Goal: Task Accomplishment & Management: Use online tool/utility

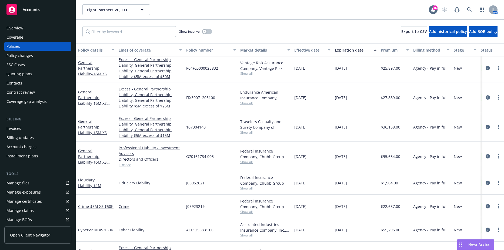
scroll to position [235, 0]
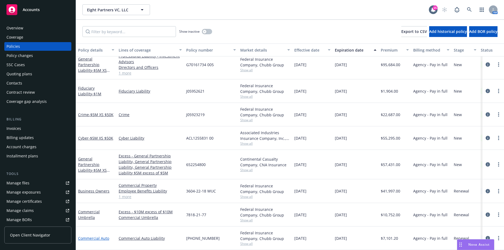
click at [102, 236] on link "Commercial Auto" at bounding box center [93, 238] width 31 height 5
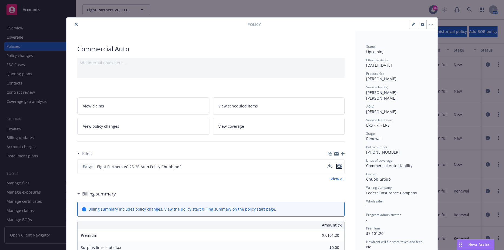
click at [339, 166] on icon "preview file" at bounding box center [339, 167] width 5 height 4
click at [73, 26] on button "close" at bounding box center [76, 24] width 6 height 6
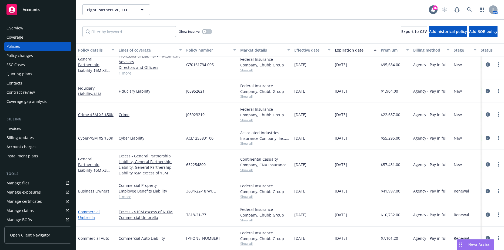
click at [87, 212] on link "Commercial Umbrella" at bounding box center [89, 215] width 22 height 11
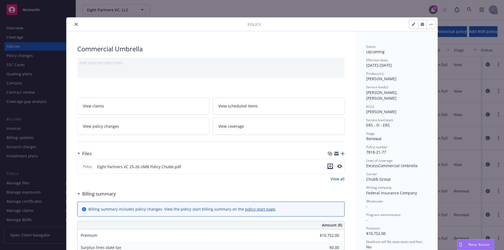
click at [329, 166] on icon "download file" at bounding box center [330, 166] width 4 height 4
click at [75, 24] on icon "close" at bounding box center [76, 24] width 3 height 3
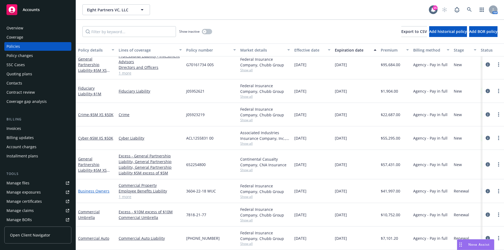
click at [90, 189] on link "Business Owners" at bounding box center [93, 191] width 31 height 5
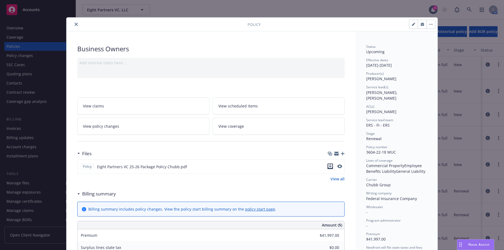
click at [330, 168] on icon "download file" at bounding box center [330, 167] width 4 height 1
click at [73, 26] on button "close" at bounding box center [76, 24] width 6 height 6
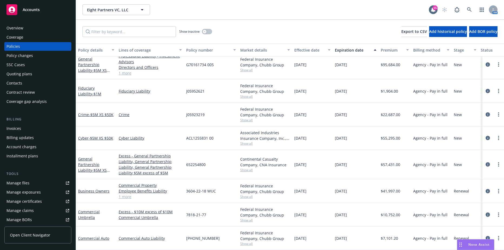
click at [42, 131] on div "Invoices" at bounding box center [37, 128] width 63 height 9
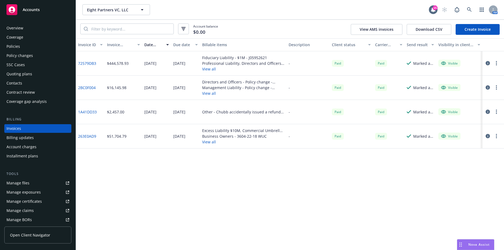
click at [482, 30] on link "Create Invoice" at bounding box center [478, 29] width 44 height 11
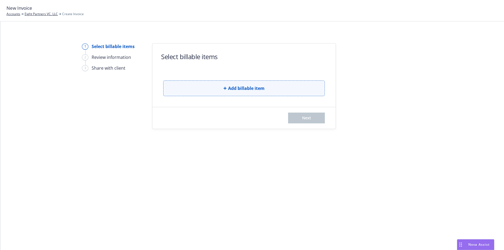
click at [240, 84] on button "Add billable item" at bounding box center [244, 89] width 162 height 16
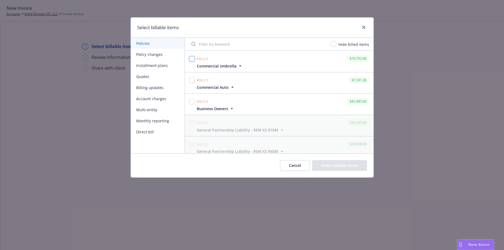
click at [190, 59] on input "checkbox" at bounding box center [191, 58] width 5 height 5
checkbox input "true"
click at [190, 81] on input "checkbox" at bounding box center [191, 80] width 5 height 5
checkbox input "true"
click at [190, 104] on input "checkbox" at bounding box center [191, 101] width 5 height 5
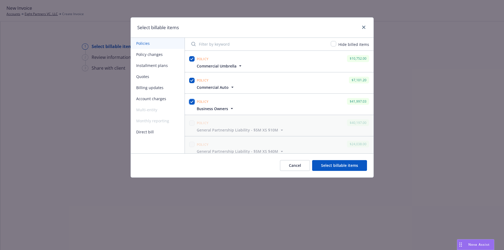
checkbox input "true"
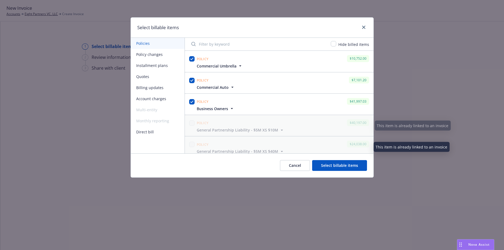
click at [329, 165] on button "Select billable items" at bounding box center [339, 165] width 55 height 11
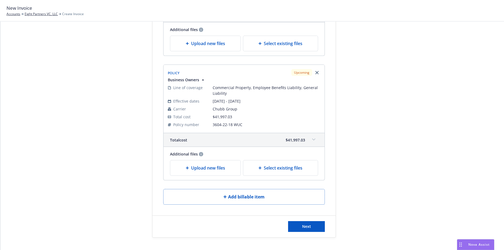
scroll to position [254, 0]
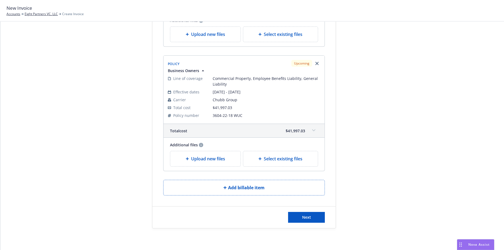
click at [311, 212] on div "Next" at bounding box center [244, 218] width 183 height 22
click at [308, 219] on span "Next" at bounding box center [306, 217] width 9 height 5
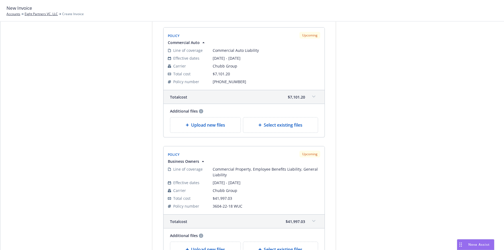
click at [434, 147] on div "Select billable items 2 Review information 3 Share with client Add payment deta…" at bounding box center [252, 42] width 491 height 506
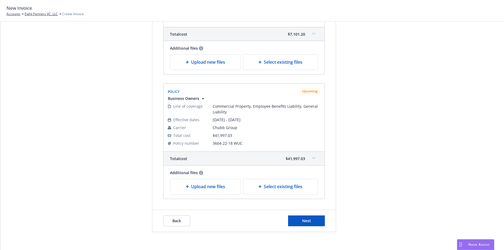
scroll to position [321, 0]
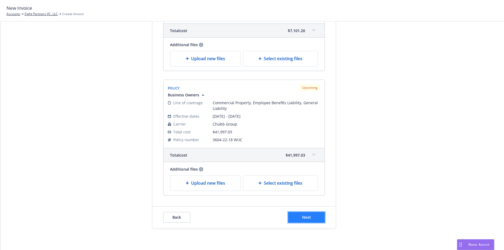
click at [310, 218] on button "Next" at bounding box center [306, 217] width 37 height 11
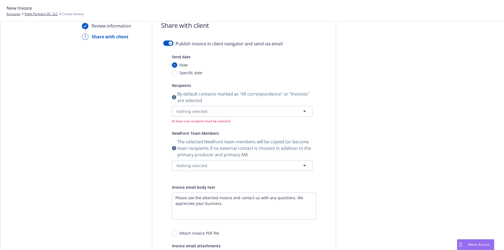
scroll to position [0, 0]
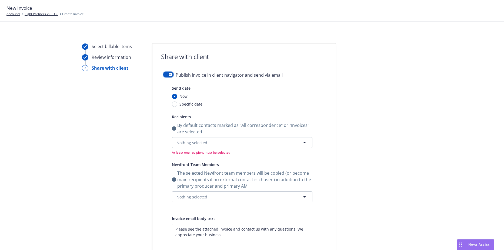
click at [170, 75] on icon "button" at bounding box center [171, 75] width 2 height 2
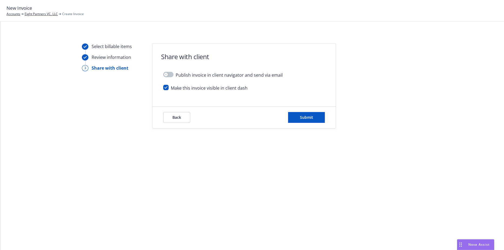
click at [90, 47] on div at bounding box center [87, 47] width 10 height 6
click at [103, 47] on div "Select billable items" at bounding box center [112, 46] width 40 height 6
click at [175, 124] on div "Back Submit" at bounding box center [244, 118] width 183 height 22
click at [176, 118] on span "Back" at bounding box center [177, 117] width 9 height 5
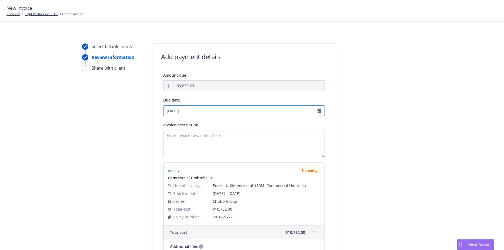
click at [182, 114] on input "[DATE]" at bounding box center [244, 110] width 162 height 11
select select "August"
select select "2025"
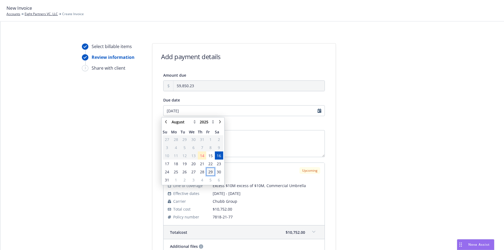
click at [210, 174] on span "29" at bounding box center [210, 172] width 4 height 6
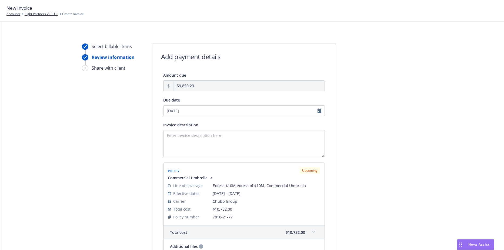
type input "08/29/2025"
click at [199, 137] on textarea "Invoice description" at bounding box center [244, 143] width 162 height 27
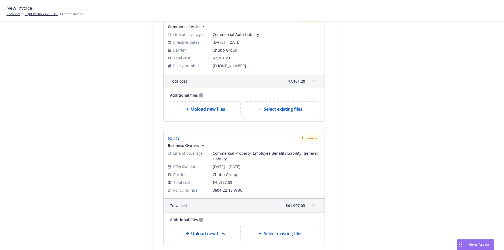
scroll to position [321, 0]
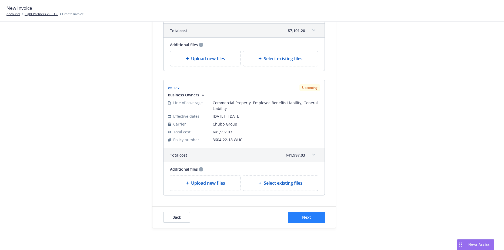
type textarea "2025 Package, Auto, Umbrella"
click at [304, 223] on button "Next" at bounding box center [306, 217] width 37 height 11
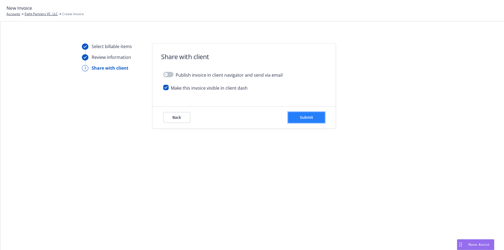
click at [297, 118] on button "Submit" at bounding box center [306, 117] width 37 height 11
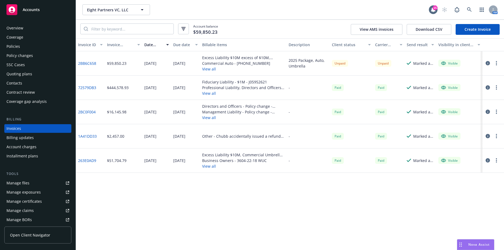
click at [83, 62] on link "2BB6C658" at bounding box center [87, 64] width 18 height 6
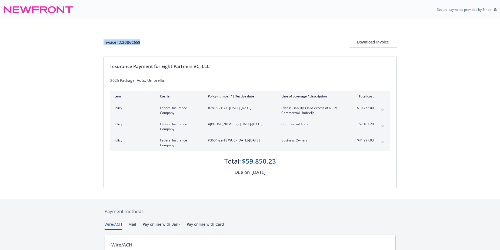
drag, startPoint x: 141, startPoint y: 42, endPoint x: 85, endPoint y: 43, distance: 56.2
click at [85, 43] on div "Invoice ID: 2BB6C658 Download Invoice Insurance Payment for Eight Partners VC, …" at bounding box center [250, 109] width 500 height 180
drag, startPoint x: 85, startPoint y: 43, endPoint x: 116, endPoint y: 43, distance: 31.4
copy div "Invoice ID: 2BB6C658"
click at [360, 45] on div "Download Invoice" at bounding box center [373, 42] width 47 height 10
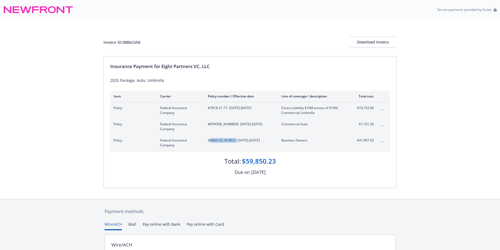
drag, startPoint x: 210, startPoint y: 140, endPoint x: 236, endPoint y: 142, distance: 26.0
click at [236, 142] on span "#3604-22-18 WUC - [DATE]-[DATE]" at bounding box center [240, 140] width 65 height 5
drag, startPoint x: 236, startPoint y: 142, endPoint x: 232, endPoint y: 140, distance: 4.6
copy span "3604-22-18 WUC"
click at [210, 127] on span "#[PHONE_NUMBER] - [DATE]-[DATE]" at bounding box center [240, 124] width 65 height 5
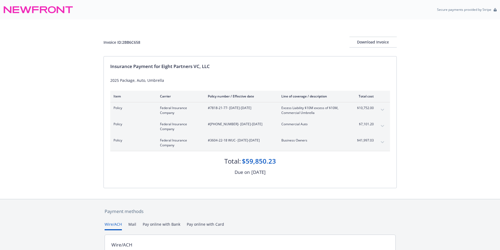
drag, startPoint x: 233, startPoint y: 125, endPoint x: 221, endPoint y: 125, distance: 12.2
click at [230, 125] on span "#[PHONE_NUMBER] - [DATE]-[DATE]" at bounding box center [240, 124] width 65 height 5
click at [218, 125] on span "#[PHONE_NUMBER] - [DATE]-[DATE]" at bounding box center [240, 124] width 65 height 5
drag, startPoint x: 218, startPoint y: 125, endPoint x: 238, endPoint y: 122, distance: 20.2
click at [238, 122] on span "#[PHONE_NUMBER] - [DATE]-[DATE]" at bounding box center [240, 124] width 65 height 5
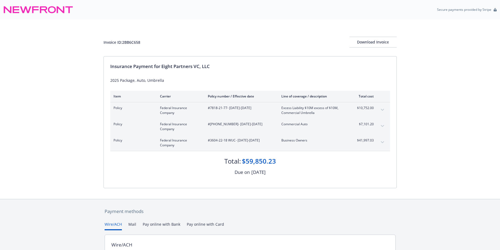
drag, startPoint x: 233, startPoint y: 125, endPoint x: 210, endPoint y: 125, distance: 23.3
click at [210, 125] on span "#[PHONE_NUMBER] - [DATE]-[DATE]" at bounding box center [240, 124] width 65 height 5
drag, startPoint x: 210, startPoint y: 125, endPoint x: 216, endPoint y: 124, distance: 6.0
copy span "[PHONE_NUMBER]"
click at [205, 126] on div "Policy Federal Insurance Company #(25) 7359-35-86 - 08/16/2025-09/30/2026 Comme…" at bounding box center [244, 127] width 260 height 10
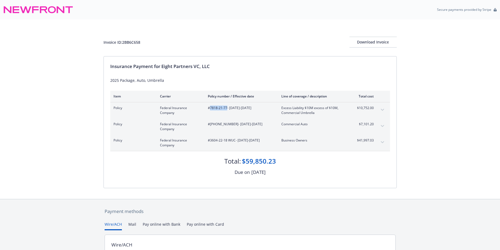
drag, startPoint x: 210, startPoint y: 109, endPoint x: 226, endPoint y: 111, distance: 16.6
click at [226, 111] on div "#7818-21-77 - 08/16/2025-09/30/2026" at bounding box center [240, 111] width 65 height 10
drag, startPoint x: 226, startPoint y: 111, endPoint x: 223, endPoint y: 110, distance: 3.9
copy span "7818-21-77"
drag, startPoint x: 354, startPoint y: 141, endPoint x: 375, endPoint y: 142, distance: 20.3
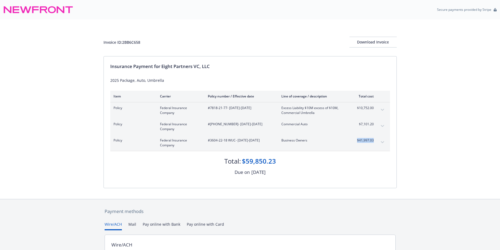
click at [375, 142] on div "Policy Federal Insurance Company #3604-22-18 WUC - 08/16/2025-09/30/2026 Busine…" at bounding box center [250, 143] width 280 height 16
drag, startPoint x: 375, startPoint y: 142, endPoint x: 371, endPoint y: 140, distance: 4.7
copy span "$41,997.03"
drag, startPoint x: 358, startPoint y: 125, endPoint x: 373, endPoint y: 124, distance: 14.9
click at [373, 124] on span "$7,101.20" at bounding box center [364, 124] width 20 height 5
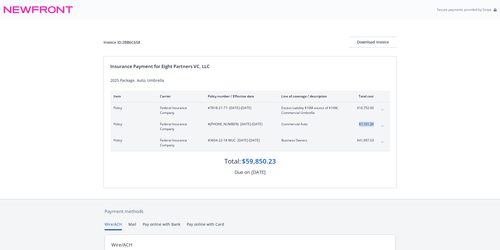
copy span "$7,101.20"
click at [345, 112] on div "Policy Federal Insurance Company #7818-21-77 - 08/16/2025-09/30/2026 Excess Lia…" at bounding box center [244, 111] width 260 height 10
drag, startPoint x: 352, startPoint y: 108, endPoint x: 377, endPoint y: 109, distance: 26.0
click at [377, 109] on div "Policy Federal Insurance Company #7818-21-77 - 08/16/2025-09/30/2026 Excess Lia…" at bounding box center [250, 110] width 280 height 16
drag, startPoint x: 377, startPoint y: 109, endPoint x: 363, endPoint y: 109, distance: 14.1
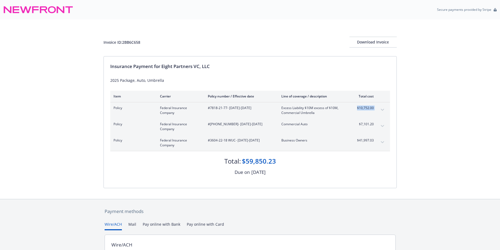
copy tbody "$10,752.00 Premium"
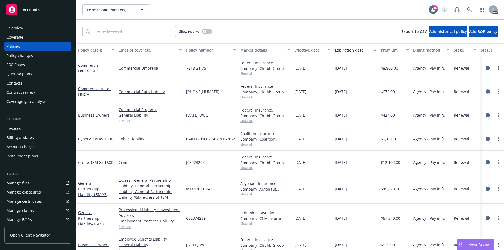
click at [31, 78] on div "Overview Coverage Policies Policy changes SSC Cases Quoting plans Contacts Cont…" at bounding box center [37, 65] width 67 height 82
click at [31, 80] on div "Contacts" at bounding box center [37, 83] width 63 height 9
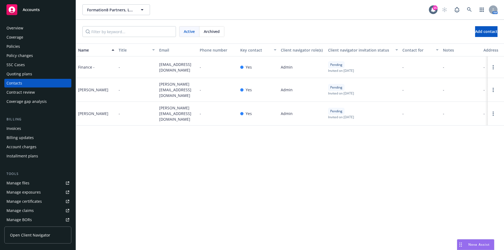
click at [14, 47] on div "Policies" at bounding box center [13, 46] width 14 height 9
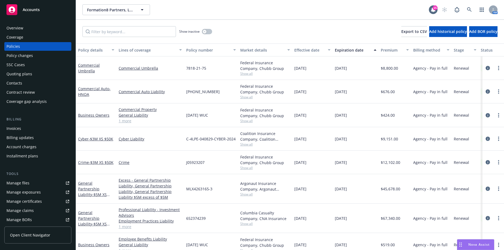
scroll to position [56, 0]
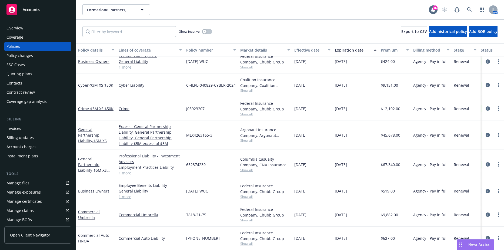
drag, startPoint x: 187, startPoint y: 187, endPoint x: 221, endPoint y: 186, distance: 34.1
click at [221, 186] on div "[DATE] WUC" at bounding box center [211, 192] width 54 height 24
drag, startPoint x: 221, startPoint y: 186, endPoint x: 208, endPoint y: 187, distance: 12.7
copy span "3604-08-13 WUC"
click at [90, 189] on link "Business Owners" at bounding box center [93, 191] width 31 height 5
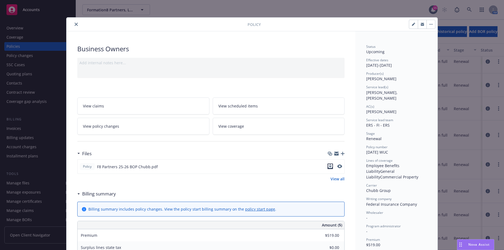
click at [329, 167] on icon "download file" at bounding box center [331, 165] width 4 height 3
click at [76, 24] on icon "close" at bounding box center [76, 24] width 3 height 3
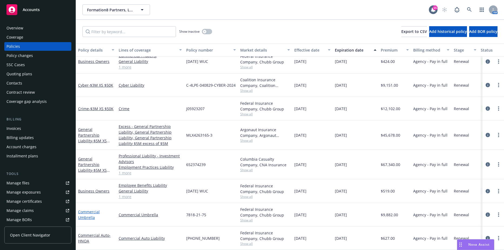
click at [82, 210] on link "Commercial Umbrella" at bounding box center [89, 215] width 22 height 11
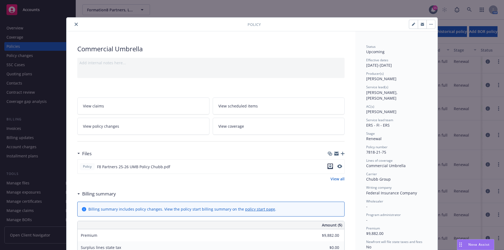
click at [328, 167] on icon "download file" at bounding box center [330, 166] width 4 height 4
drag, startPoint x: 74, startPoint y: 24, endPoint x: 79, endPoint y: 30, distance: 7.9
click at [75, 24] on icon "close" at bounding box center [76, 24] width 3 height 3
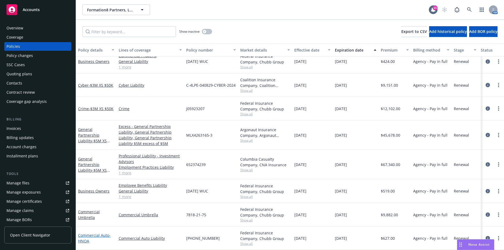
click at [93, 233] on link "Commercial Auto - HNOA" at bounding box center [94, 238] width 32 height 11
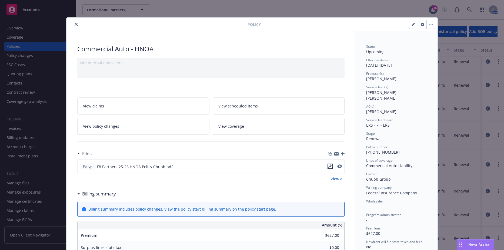
click at [328, 167] on icon "download file" at bounding box center [330, 166] width 4 height 4
click at [71, 22] on div at bounding box center [158, 24] width 179 height 6
click at [75, 23] on icon "close" at bounding box center [76, 24] width 3 height 3
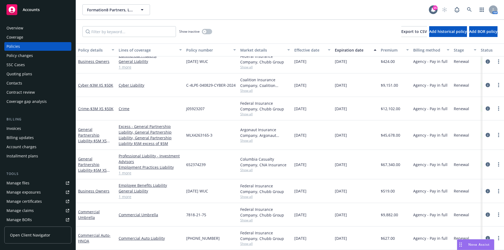
click at [20, 128] on div "Invoices" at bounding box center [13, 128] width 15 height 9
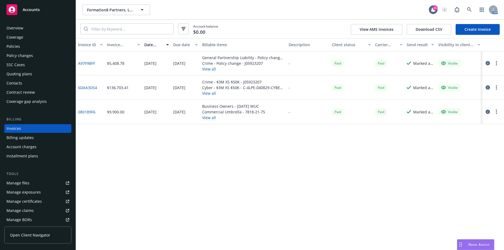
click at [461, 32] on link "Create Invoice" at bounding box center [478, 29] width 44 height 11
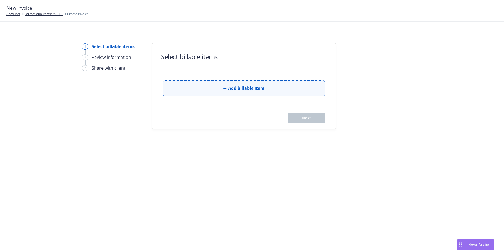
click at [214, 83] on button "Add billable item" at bounding box center [244, 89] width 162 height 16
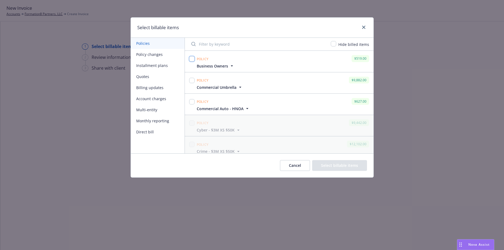
click at [193, 59] on input "checkbox" at bounding box center [191, 58] width 5 height 5
checkbox input "true"
click at [192, 81] on input "checkbox" at bounding box center [191, 80] width 5 height 5
checkbox input "true"
click at [191, 101] on input "checkbox" at bounding box center [191, 101] width 5 height 5
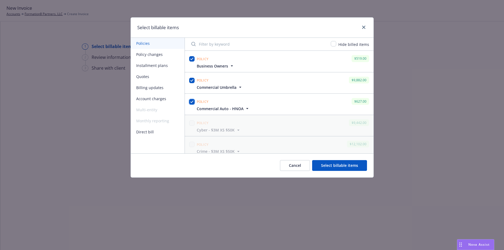
checkbox input "true"
click at [326, 168] on button "Select billable items" at bounding box center [339, 165] width 55 height 11
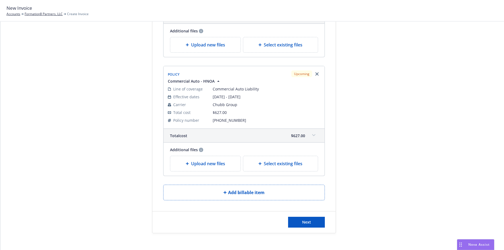
scroll to position [254, 0]
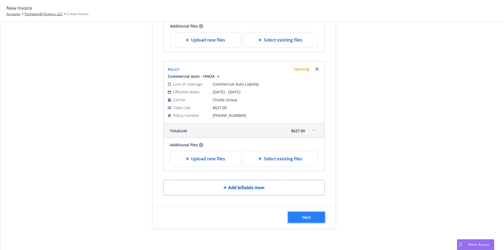
click at [295, 214] on button "Next" at bounding box center [306, 217] width 37 height 11
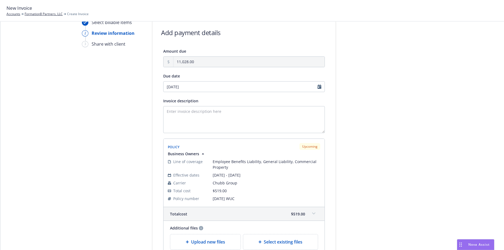
scroll to position [0, 0]
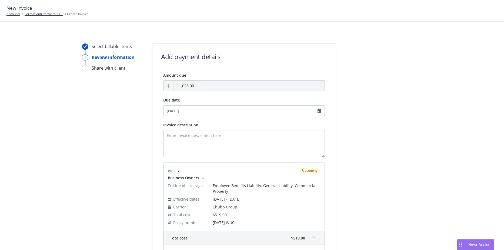
click at [194, 111] on input "08/16/2025" at bounding box center [244, 110] width 162 height 11
select select "August"
select select "2025"
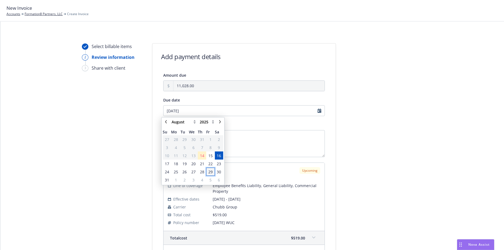
click at [207, 171] on span "29" at bounding box center [210, 172] width 7 height 7
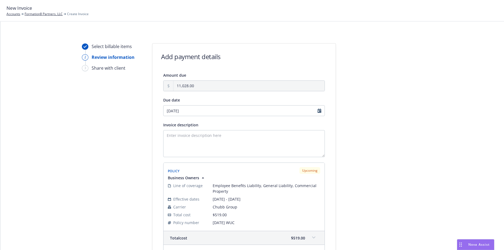
type input "08/29/2025"
click at [197, 141] on textarea "Invoice description" at bounding box center [244, 143] width 162 height 27
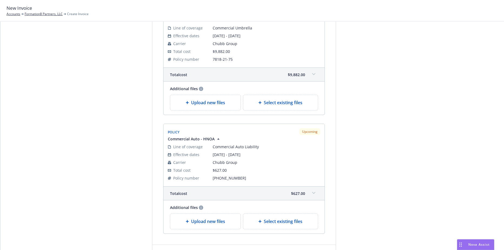
scroll to position [321, 0]
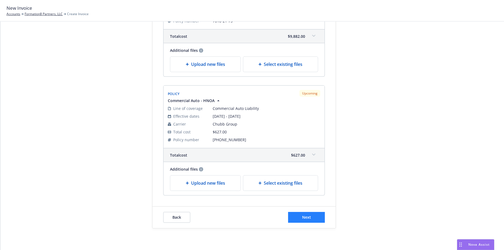
type textarea "2025 Package, Auto, Umbrella"
click at [295, 214] on button "Next" at bounding box center [306, 217] width 37 height 11
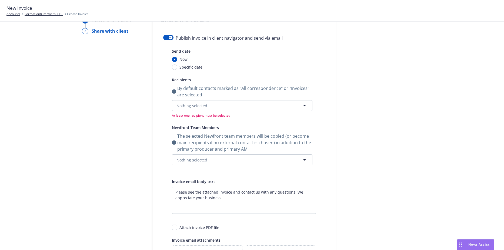
scroll to position [0, 0]
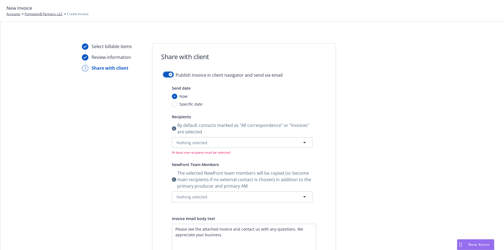
click at [170, 74] on icon "button" at bounding box center [171, 75] width 2 height 2
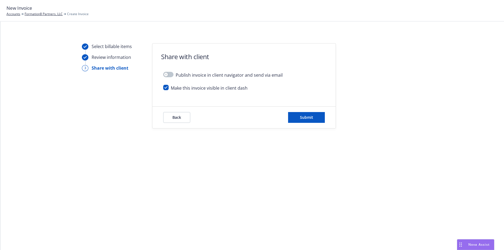
click at [86, 56] on icon at bounding box center [85, 57] width 4 height 2
click at [184, 120] on button "Back" at bounding box center [176, 117] width 27 height 11
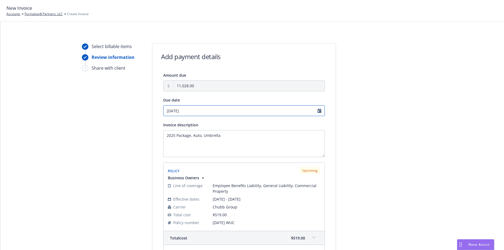
select select "August"
select select "2025"
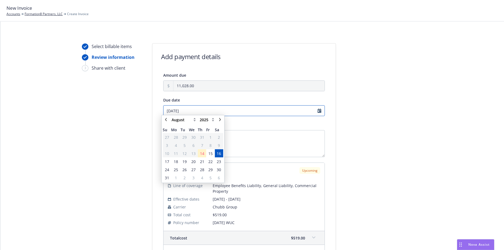
click at [198, 109] on input "08/16/2025" at bounding box center [244, 110] width 162 height 11
click at [211, 172] on span "29" at bounding box center [210, 172] width 4 height 6
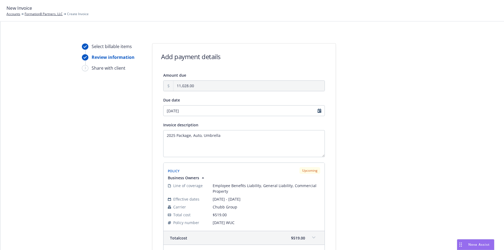
type input "08/29/2025"
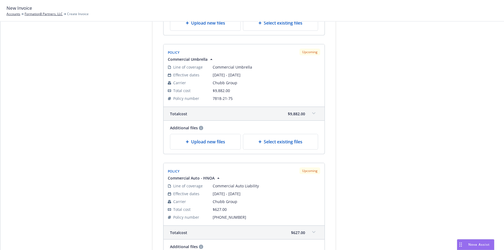
scroll to position [321, 0]
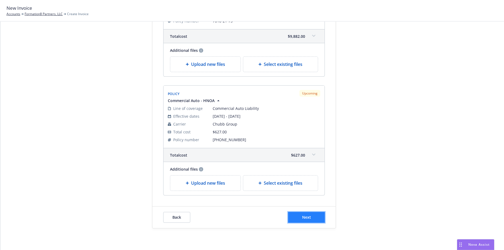
click at [310, 220] on button "Next" at bounding box center [306, 217] width 37 height 11
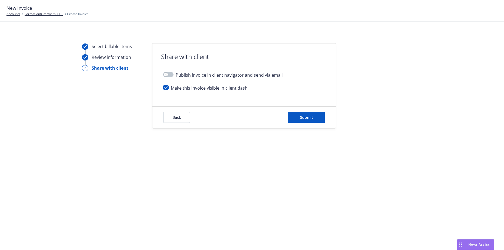
scroll to position [0, 0]
click at [306, 118] on span "Submit" at bounding box center [306, 117] width 13 height 5
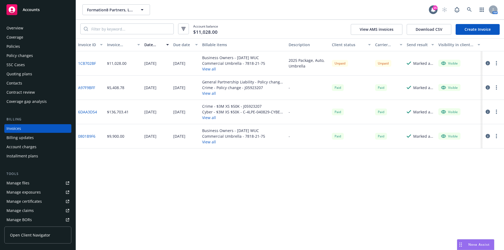
click at [88, 64] on link "1CB702BF" at bounding box center [87, 64] width 18 height 6
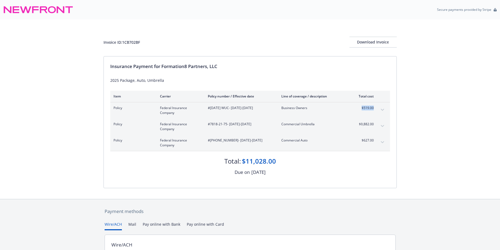
drag, startPoint x: 360, startPoint y: 109, endPoint x: 375, endPoint y: 109, distance: 15.1
click at [375, 109] on div "Policy Federal Insurance Company #[DATE] WUC - [DATE]-[DATE] Business Owners $5…" at bounding box center [250, 110] width 280 height 16
drag, startPoint x: 375, startPoint y: 109, endPoint x: 369, endPoint y: 109, distance: 5.4
copy span "$519.00"
drag, startPoint x: 356, startPoint y: 125, endPoint x: 376, endPoint y: 125, distance: 20.0
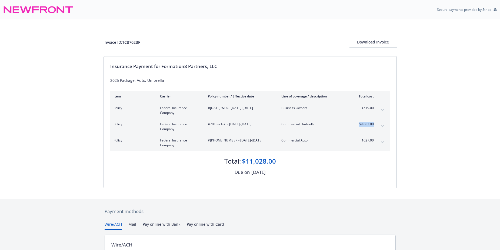
click at [376, 125] on div "Policy Federal Insurance Company #7818-21-75 - [DATE]-[DATE] Commercial Umbrell…" at bounding box center [250, 127] width 280 height 16
drag, startPoint x: 376, startPoint y: 125, endPoint x: 369, endPoint y: 125, distance: 6.8
copy span "$9,882.00"
drag, startPoint x: 359, startPoint y: 138, endPoint x: 375, endPoint y: 139, distance: 16.2
click at [375, 139] on div "Policy Federal Insurance Company #[PHONE_NUMBER] - [DATE]-[DATE] Commercial Aut…" at bounding box center [250, 143] width 280 height 16
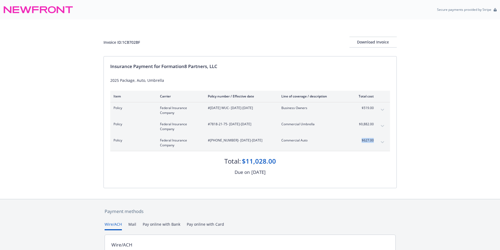
drag, startPoint x: 375, startPoint y: 139, endPoint x: 372, endPoint y: 139, distance: 3.0
copy span "$627.00"
drag, startPoint x: 142, startPoint y: 42, endPoint x: 101, endPoint y: 41, distance: 40.6
click at [101, 41] on div "Invoice ID: 1CB702BF Download Invoice Insurance Payment for Formation8 Partners…" at bounding box center [250, 109] width 500 height 180
drag, startPoint x: 101, startPoint y: 41, endPoint x: 108, endPoint y: 42, distance: 7.1
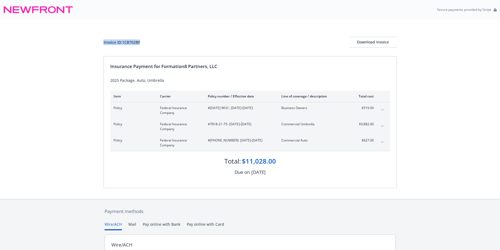
copy div "Invoice ID: 1CB702BF"
click at [369, 39] on div "Download Invoice" at bounding box center [373, 42] width 47 height 10
drag, startPoint x: 162, startPoint y: 66, endPoint x: 222, endPoint y: 66, distance: 59.8
click at [222, 66] on div "Insurance Payment for Formation8 Partners, LLC" at bounding box center [250, 66] width 280 height 7
drag, startPoint x: 222, startPoint y: 66, endPoint x: 218, endPoint y: 67, distance: 4.3
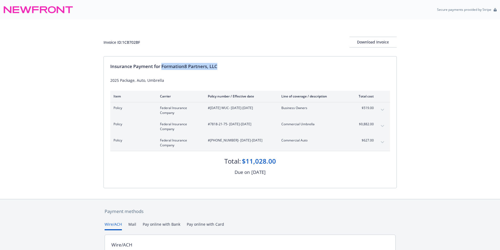
copy div "Formation8 Partners, LLC"
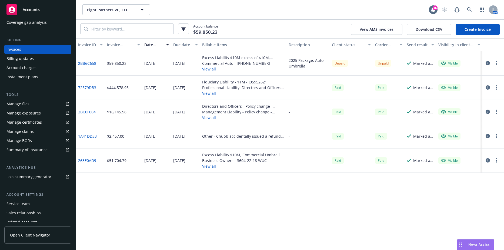
scroll to position [81, 0]
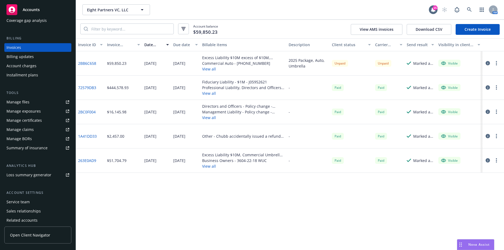
click at [38, 102] on link "Manage files" at bounding box center [37, 102] width 67 height 9
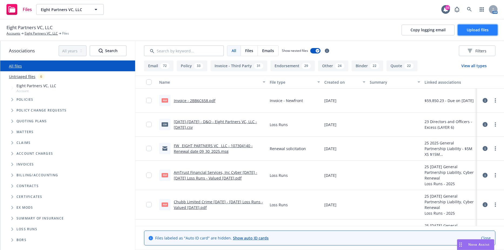
click at [472, 33] on button "Upload files" at bounding box center [478, 30] width 40 height 11
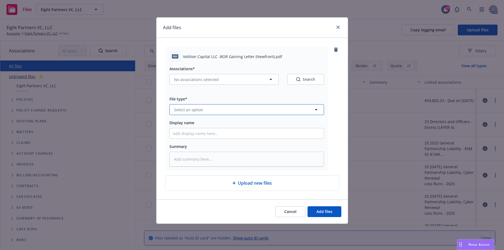
click at [214, 110] on button "Select an option" at bounding box center [247, 109] width 155 height 11
type input "broker"
click at [197, 126] on span "Broker of Record" at bounding box center [190, 125] width 31 height 6
click at [313, 212] on button "Add files" at bounding box center [325, 212] width 34 height 11
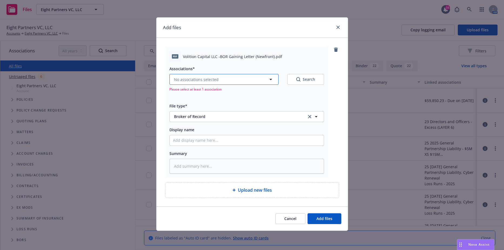
click at [240, 78] on button "No associations selected" at bounding box center [224, 79] width 109 height 11
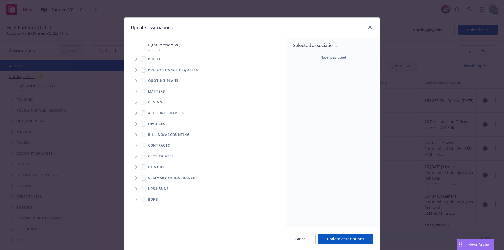
click at [135, 60] on icon "Tree Example" at bounding box center [136, 59] width 2 height 3
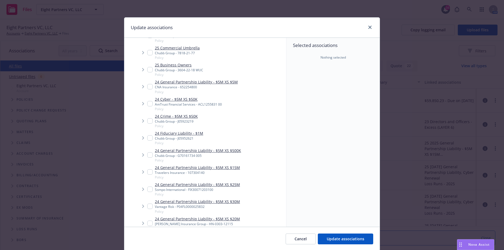
scroll to position [54, 0]
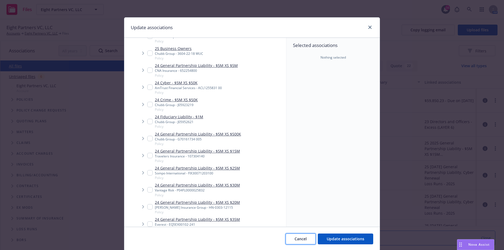
click at [295, 240] on span "Cancel" at bounding box center [301, 239] width 12 height 5
type textarea "x"
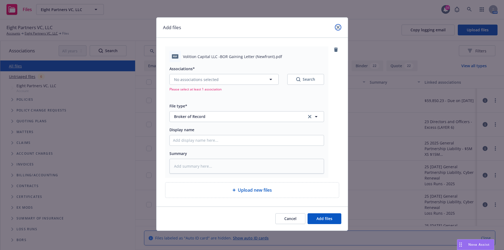
click at [338, 29] on link "close" at bounding box center [338, 27] width 6 height 6
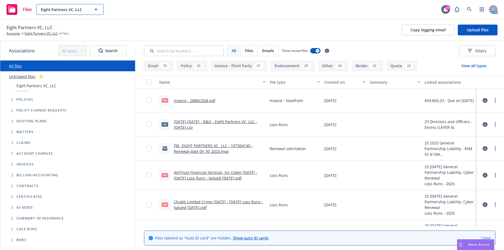
click at [66, 6] on button "Eight Partners VC, LLC" at bounding box center [70, 9] width 68 height 11
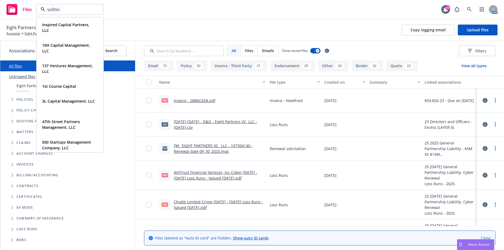
type input "volition"
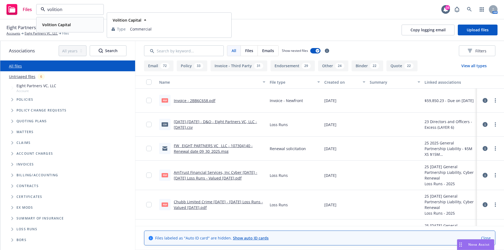
click at [58, 23] on strong "Volition Capital" at bounding box center [56, 24] width 29 height 5
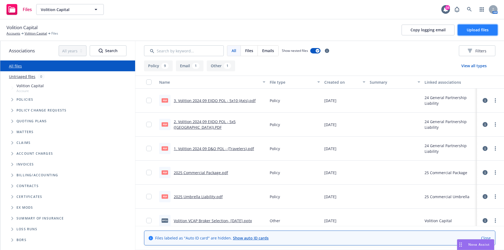
click at [478, 32] on button "Upload files" at bounding box center [478, 30] width 40 height 11
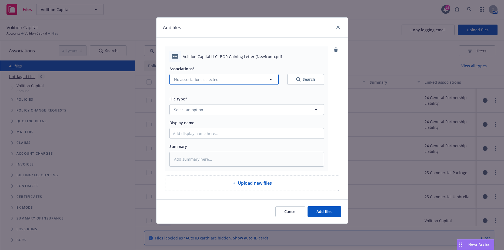
click at [231, 81] on button "No associations selected" at bounding box center [224, 79] width 109 height 11
type textarea "x"
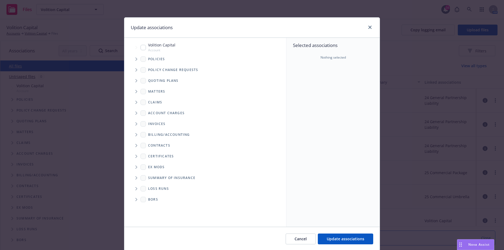
click at [135, 57] on span "Tree Example" at bounding box center [136, 59] width 9 height 9
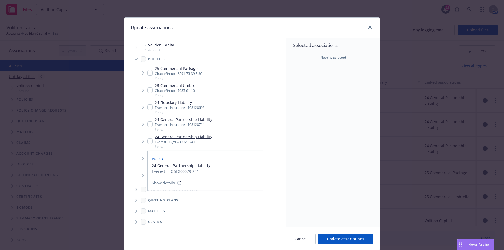
click at [148, 141] on input "Tree Example" at bounding box center [149, 141] width 5 height 5
checkbox input "true"
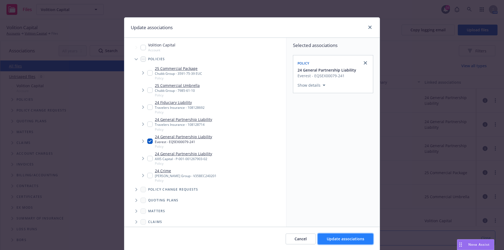
click at [345, 239] on span "Update associations" at bounding box center [346, 239] width 38 height 5
type textarea "x"
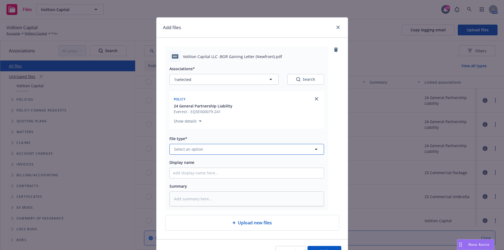
click at [205, 151] on button "Select an option" at bounding box center [247, 149] width 155 height 11
type input "broker"
click at [206, 122] on div "Broker of Record" at bounding box center [247, 120] width 148 height 8
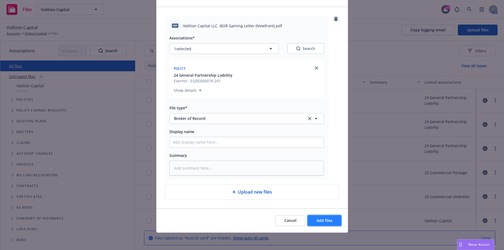
click at [324, 218] on span "Add files" at bounding box center [325, 220] width 16 height 5
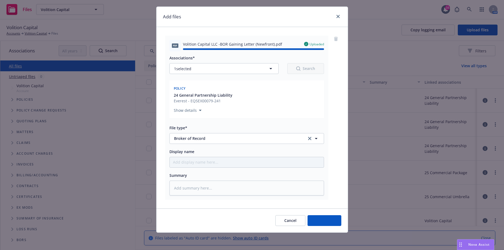
type textarea "x"
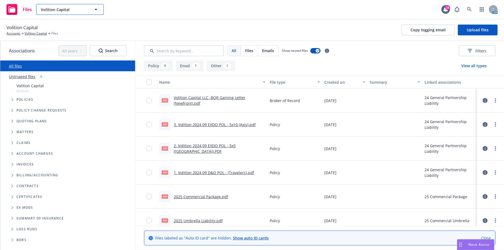
click at [95, 10] on icon "button" at bounding box center [96, 9] width 6 height 6
click at [95, 10] on div at bounding box center [70, 9] width 68 height 11
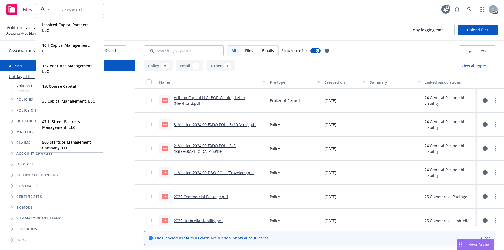
click at [143, 11] on div "Files Inspired Capital Partners, LLC Type Commercial FEIN [US_EMPLOYER_IDENTIFI…" at bounding box center [252, 9] width 504 height 19
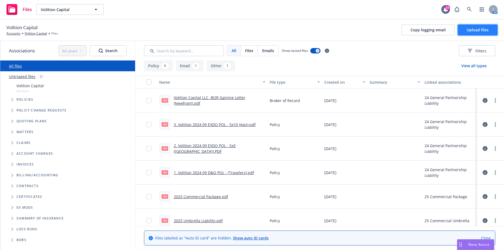
click at [466, 29] on button "Upload files" at bounding box center [478, 30] width 40 height 11
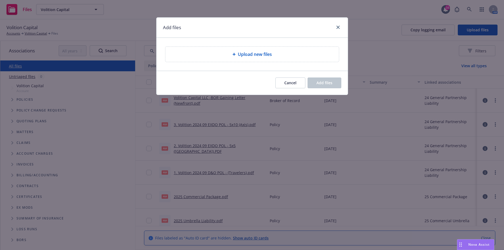
type textarea "x"
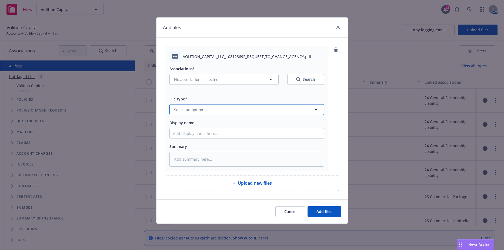
click at [215, 109] on button "Select an option" at bounding box center [247, 109] width 155 height 11
type input "broker"
click at [206, 125] on div "Broker of Record" at bounding box center [190, 125] width 35 height 8
click at [206, 78] on span "No associations selected" at bounding box center [196, 80] width 45 height 6
type textarea "x"
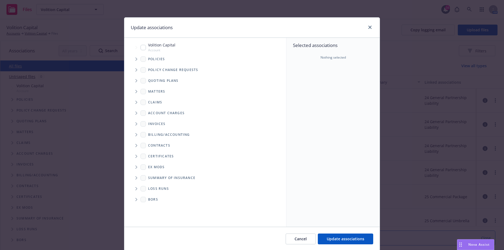
click at [136, 58] on span "Tree Example" at bounding box center [136, 59] width 9 height 9
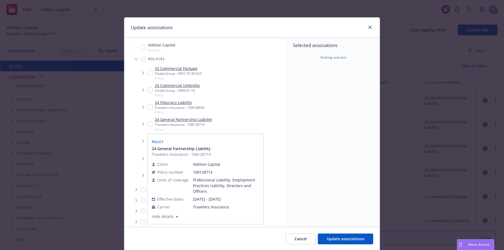
click at [150, 126] on input "Tree Example" at bounding box center [149, 124] width 5 height 5
checkbox input "true"
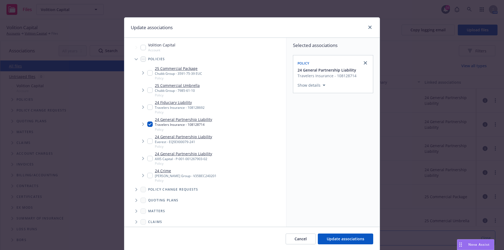
click at [147, 104] on div "24 Fiduciary Liability Travelers Insurance - 108128692 Policy" at bounding box center [175, 107] width 57 height 15
click at [149, 111] on div "24 Fiduciary Liability Travelers Insurance - 108128692 Policy" at bounding box center [175, 107] width 57 height 15
click at [148, 108] on input "Tree Example" at bounding box center [149, 107] width 5 height 5
checkbox input "true"
click at [147, 127] on input "Tree Example" at bounding box center [149, 124] width 5 height 5
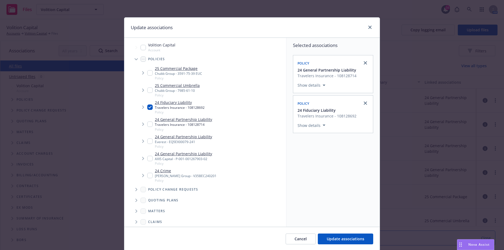
checkbox input "false"
click at [337, 242] on button "Update associations" at bounding box center [345, 239] width 55 height 11
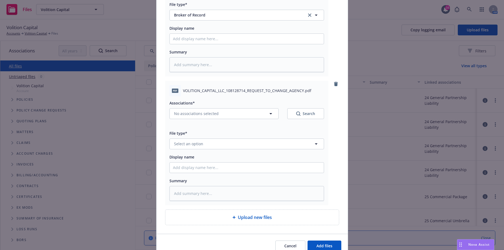
scroll to position [139, 0]
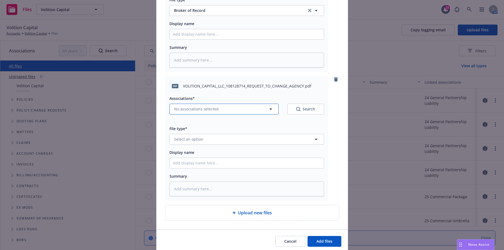
click at [214, 113] on button "No associations selected" at bounding box center [224, 109] width 109 height 11
type textarea "x"
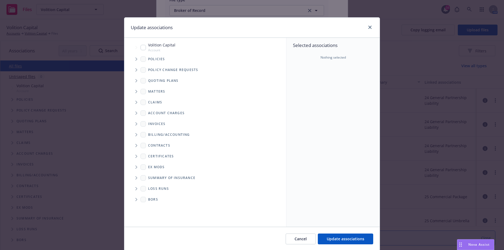
click at [136, 59] on span "Tree Example" at bounding box center [136, 59] width 9 height 9
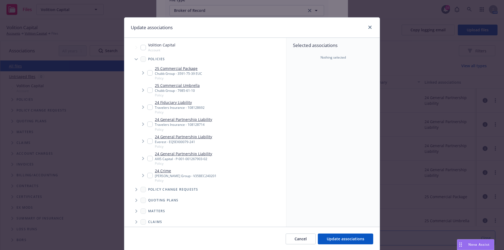
click at [148, 123] on input "Tree Example" at bounding box center [149, 124] width 5 height 5
checkbox input "true"
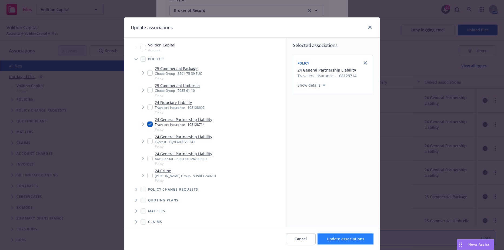
click at [348, 238] on span "Update associations" at bounding box center [346, 239] width 38 height 5
type textarea "x"
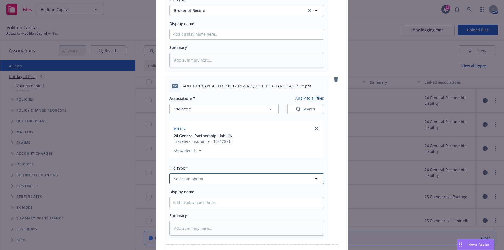
click at [196, 179] on span "Select an option" at bounding box center [188, 179] width 29 height 6
type input "broker"
click at [185, 147] on span "Broker of Record" at bounding box center [190, 150] width 31 height 6
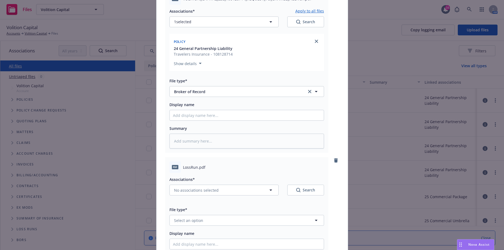
scroll to position [280, 0]
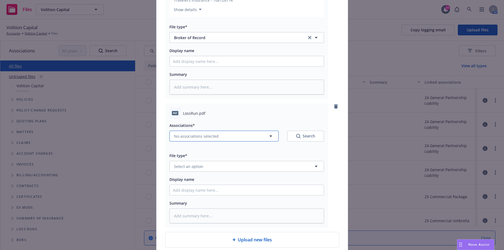
click at [231, 136] on button "No associations selected" at bounding box center [224, 136] width 109 height 11
type textarea "x"
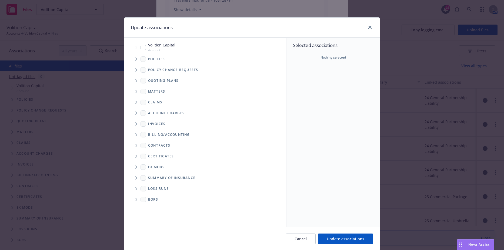
click at [133, 190] on span "Folder Tree Example" at bounding box center [136, 189] width 9 height 9
click at [149, 198] on input "Folder Tree Example" at bounding box center [150, 197] width 5 height 5
checkbox input "true"
click at [349, 75] on div "Associated years*" at bounding box center [333, 71] width 71 height 6
click at [349, 79] on button "Select an option" at bounding box center [333, 82] width 71 height 11
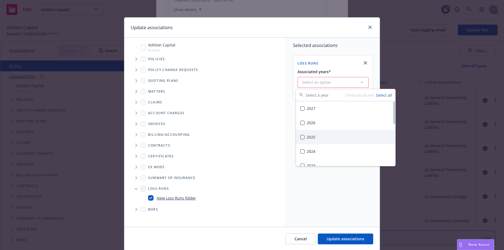
click at [305, 137] on div "2025" at bounding box center [346, 137] width 100 height 14
click at [304, 151] on button "Suggestions" at bounding box center [302, 152] width 4 height 4
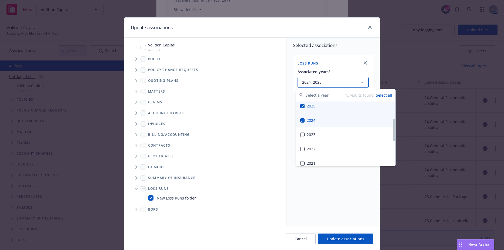
scroll to position [54, 0]
click at [306, 118] on div "2023" at bounding box center [346, 112] width 100 height 14
click at [306, 124] on div "2022" at bounding box center [346, 126] width 100 height 14
click at [329, 209] on div "Selected associations Loss Runs Associated years* 2022, 2023, 2024, 2025" at bounding box center [333, 132] width 93 height 189
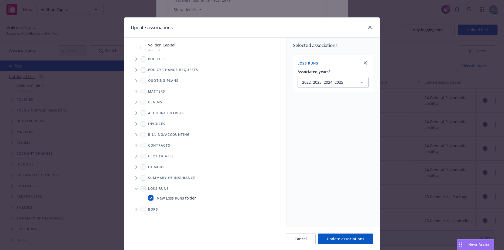
click at [133, 59] on span "Tree Example" at bounding box center [136, 59] width 9 height 9
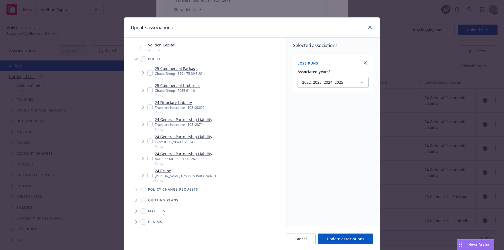
click at [148, 125] on input "Tree Example" at bounding box center [149, 124] width 5 height 5
checkbox input "true"
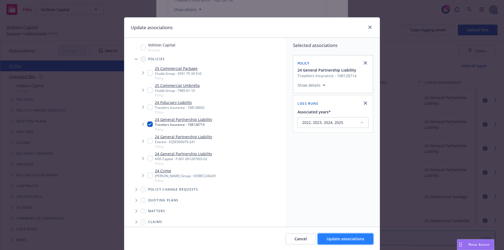
click at [333, 240] on span "Update associations" at bounding box center [346, 239] width 38 height 5
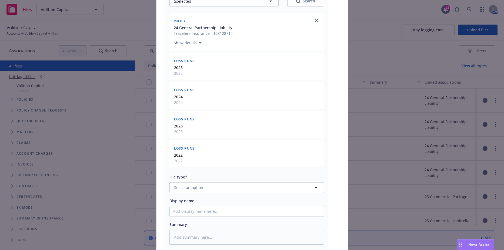
scroll to position [485, 0]
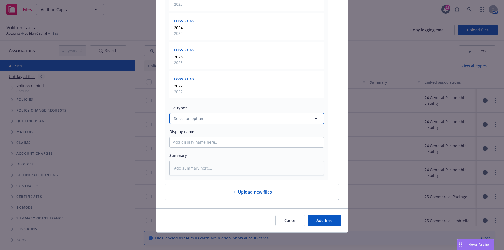
click at [205, 120] on button "Select an option" at bounding box center [247, 118] width 155 height 11
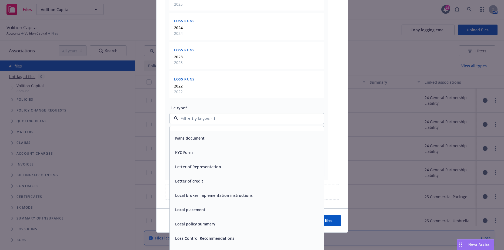
scroll to position [1352, 0]
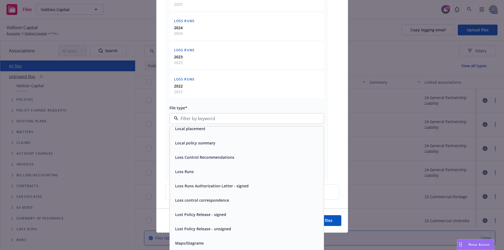
click at [193, 169] on div "Loss Runs" at bounding box center [247, 172] width 148 height 8
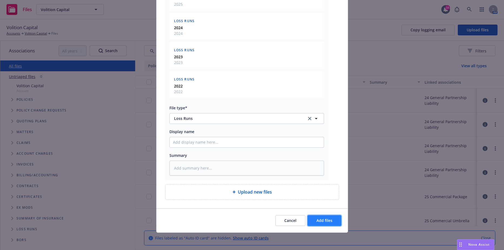
click at [320, 221] on span "Add files" at bounding box center [325, 220] width 16 height 5
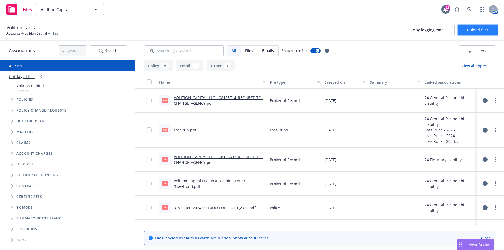
click at [470, 31] on span "Upload files" at bounding box center [478, 29] width 22 height 5
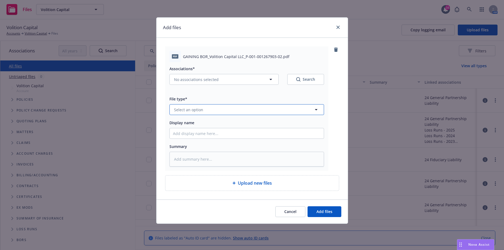
click at [217, 108] on button "Select an option" at bounding box center [247, 109] width 155 height 11
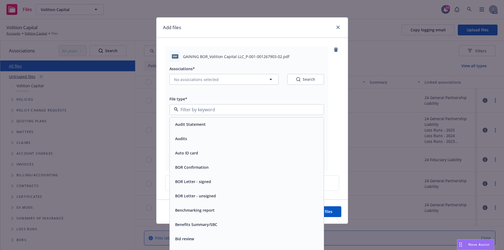
scroll to position [189, 0]
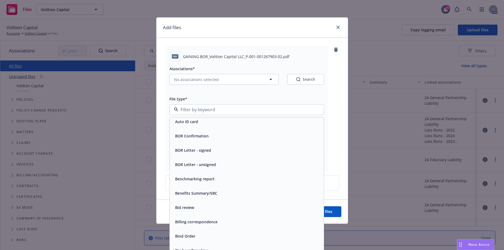
click at [223, 141] on div "BOR Confirmation" at bounding box center [247, 136] width 154 height 14
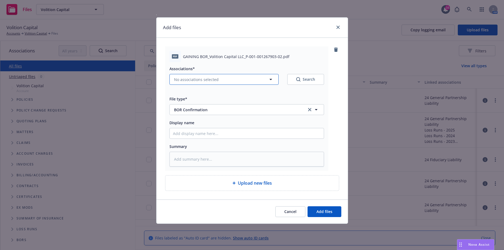
click at [240, 78] on button "No associations selected" at bounding box center [224, 79] width 109 height 11
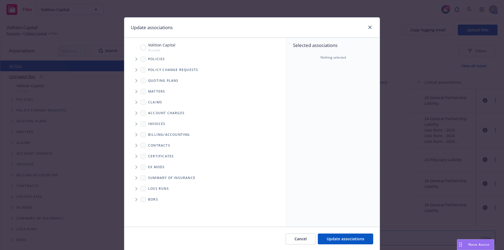
type textarea "x"
click at [135, 59] on icon "Tree Example" at bounding box center [136, 59] width 2 height 3
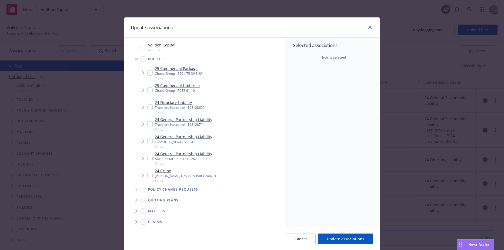
click at [147, 160] on input "Tree Example" at bounding box center [149, 158] width 5 height 5
checkbox input "true"
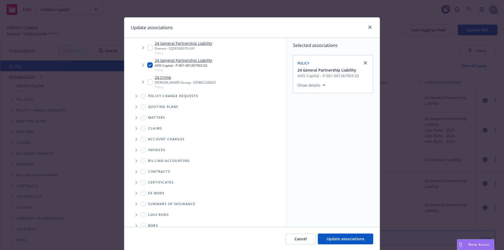
scroll to position [101, 0]
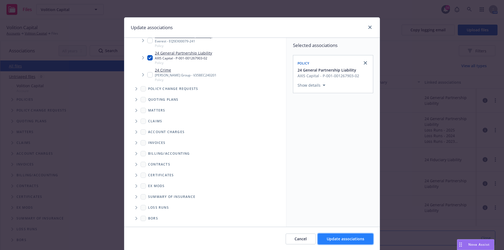
click at [336, 240] on span "Update associations" at bounding box center [346, 239] width 38 height 5
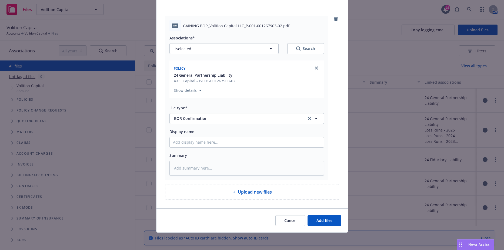
scroll to position [0, 0]
click at [313, 223] on button "Add files" at bounding box center [325, 221] width 34 height 11
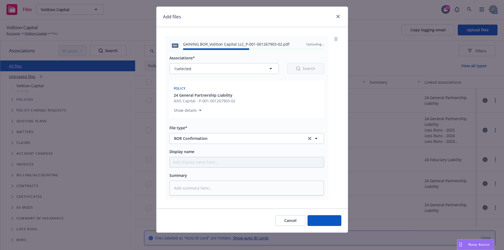
type textarea "x"
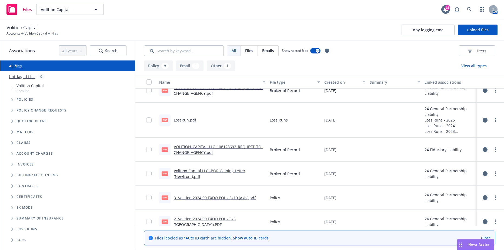
scroll to position [54, 0]
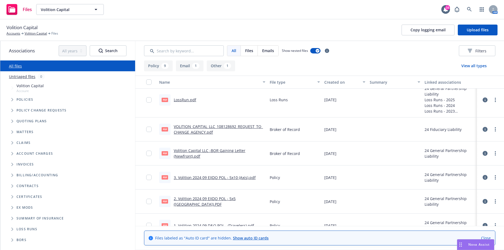
click at [89, 9] on div "Volition Capital" at bounding box center [98, 12] width 117 height 8
click at [236, 22] on div "Volition Capital Accounts Volition Capital Files Copy logging email Upload files" at bounding box center [252, 30] width 504 height 22
click at [90, 10] on button "Volition Capital" at bounding box center [70, 9] width 68 height 11
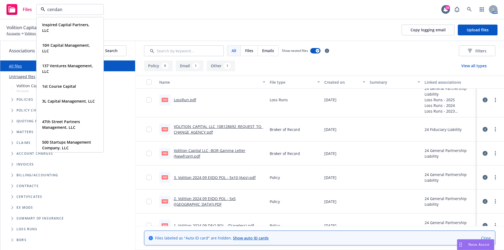
type input "[PERSON_NAME]"
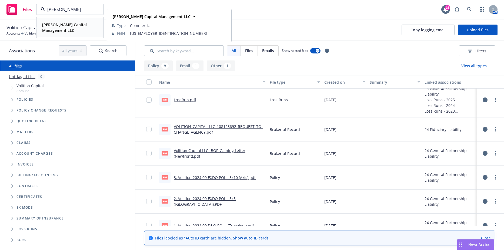
click at [54, 26] on strong "[PERSON_NAME] Capital Management LLC" at bounding box center [64, 27] width 45 height 11
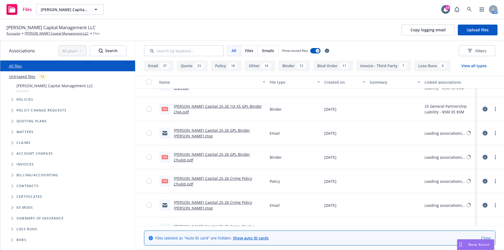
scroll to position [243, 0]
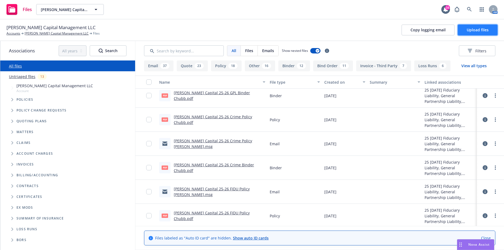
click at [483, 31] on span "Upload files" at bounding box center [478, 29] width 22 height 5
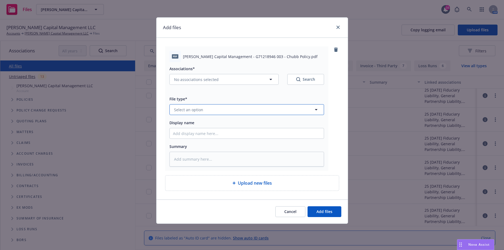
click at [231, 115] on button "Select an option" at bounding box center [247, 109] width 155 height 11
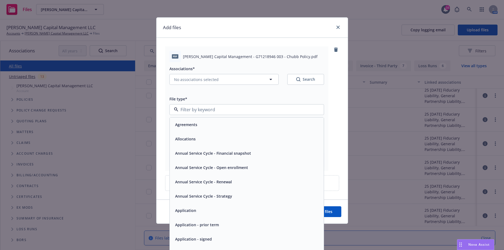
click at [225, 85] on div "Associations* No associations selected Search" at bounding box center [247, 78] width 155 height 26
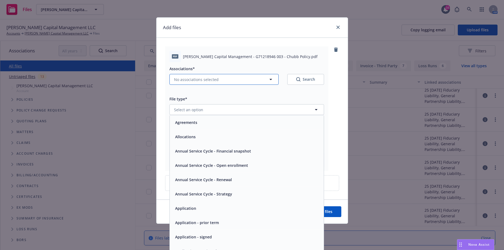
click at [225, 80] on button "No associations selected" at bounding box center [224, 79] width 109 height 11
type textarea "x"
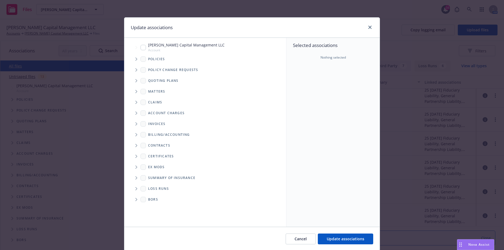
click at [135, 59] on icon "Tree Example" at bounding box center [136, 59] width 2 height 3
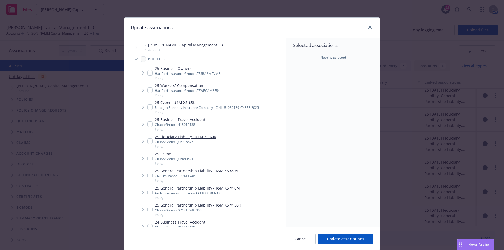
scroll to position [54, 0]
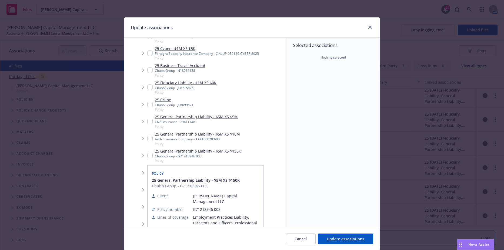
click at [148, 155] on input "Tree Example" at bounding box center [149, 155] width 5 height 5
checkbox input "true"
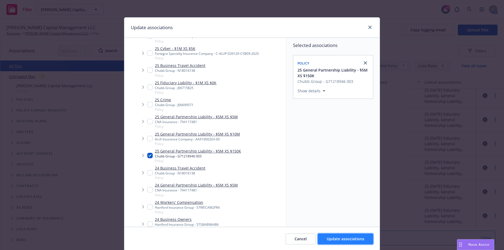
click at [334, 243] on button "Update associations" at bounding box center [345, 239] width 55 height 11
type textarea "x"
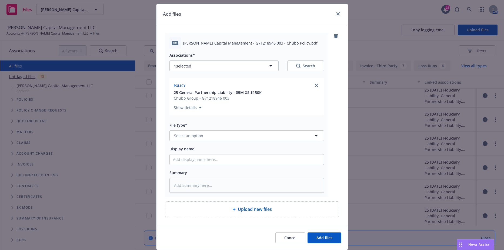
scroll to position [27, 0]
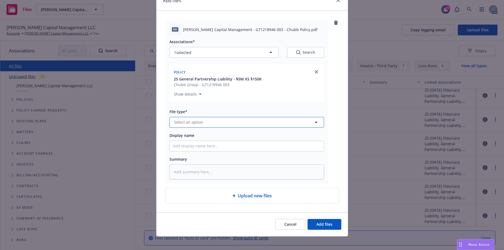
click at [213, 119] on button "Select an option" at bounding box center [247, 122] width 155 height 11
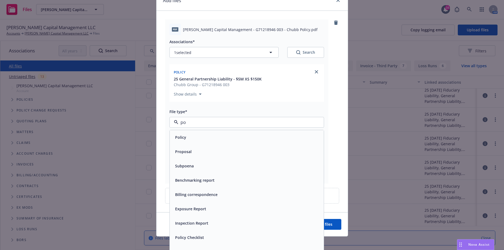
type input "pol"
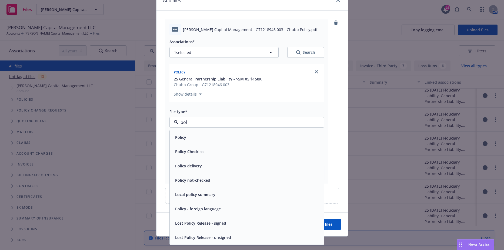
click at [199, 140] on div "Policy" at bounding box center [247, 138] width 148 height 8
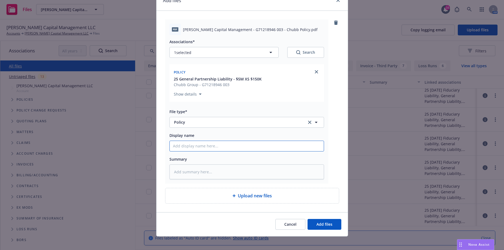
click at [200, 147] on input "Display name" at bounding box center [247, 146] width 154 height 10
type textarea "x"
type input "2"
type textarea "x"
type input "25"
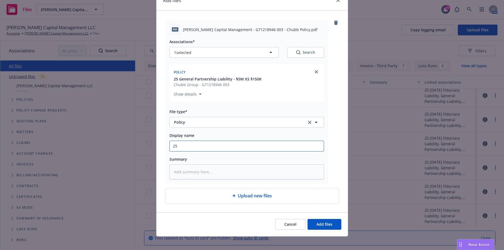
type textarea "x"
type input "25-"
type textarea "x"
type input "25-2"
type textarea "x"
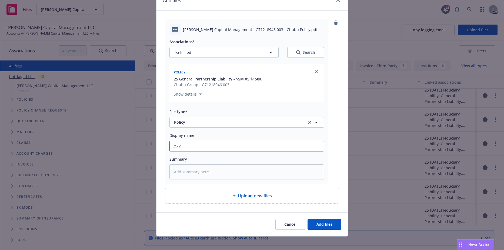
type input "25-26"
type textarea "x"
type input "25-26"
type textarea "x"
type input "25-26 G"
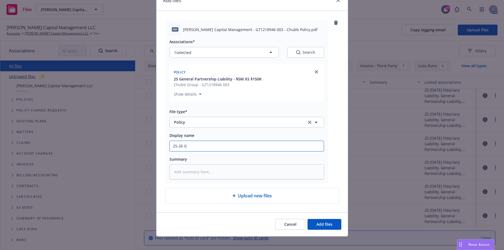
type textarea "x"
type input "25-26 GP"
type textarea "x"
type input "25-26 GPL"
type textarea "x"
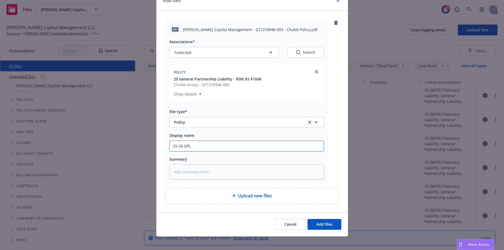
type input "25-26 GPL P"
type textarea "x"
type input "25-26 GPL Po"
type textarea "x"
type input "25-26 GPL Pol"
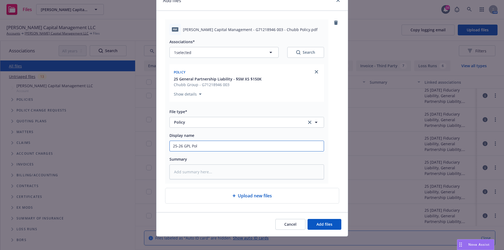
type textarea "x"
type input "25-26 GPL Poli"
type textarea "x"
type input "25-26 GPL Polic"
type textarea "x"
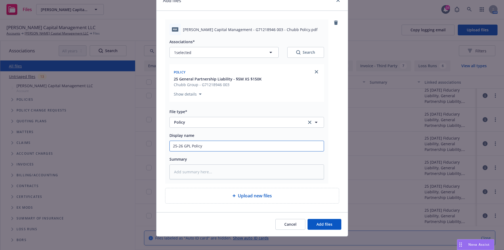
type input "25-26 GPL Policy"
click at [203, 139] on div "Display name 25-26 GPL Policy" at bounding box center [247, 141] width 155 height 19
click at [209, 172] on textarea at bounding box center [247, 172] width 155 height 15
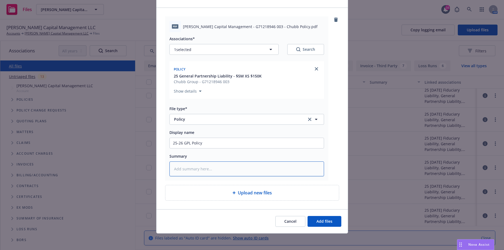
scroll to position [31, 0]
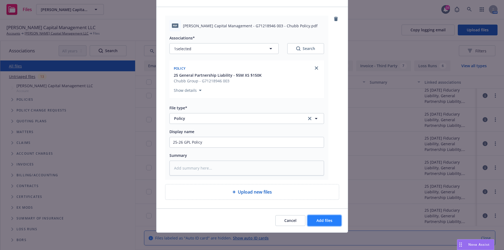
click at [321, 220] on span "Add files" at bounding box center [325, 220] width 16 height 5
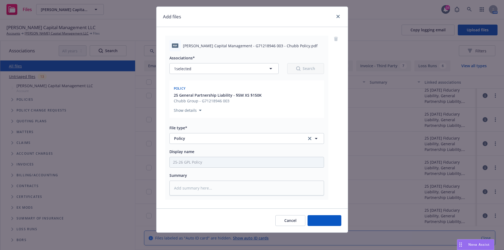
scroll to position [11, 0]
type textarea "x"
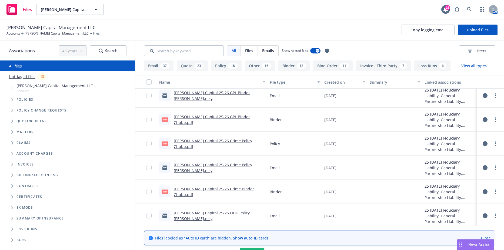
scroll to position [267, 0]
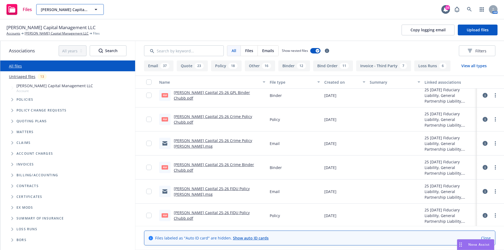
click at [90, 9] on div "[PERSON_NAME] Capital Management LLC" at bounding box center [70, 9] width 68 height 11
click at [208, 15] on div "Files [PERSON_NAME] Capital Management LLC [PERSON_NAME] Capital Management LLC…" at bounding box center [252, 9] width 504 height 19
click at [78, 7] on span "[PERSON_NAME] Capital Management LLC" at bounding box center [64, 10] width 47 height 6
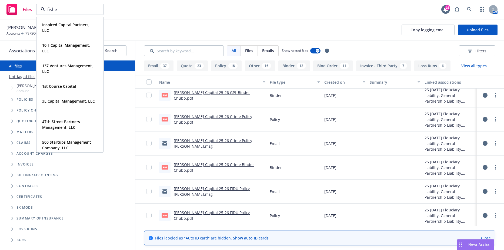
type input "[PERSON_NAME]"
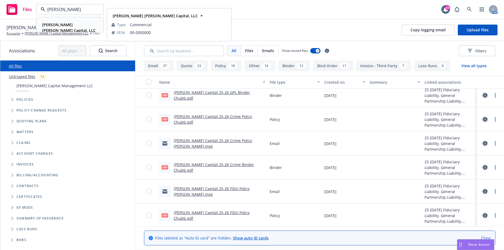
click at [69, 26] on strong "[PERSON_NAME] [PERSON_NAME] Capital, LLC" at bounding box center [69, 27] width 54 height 11
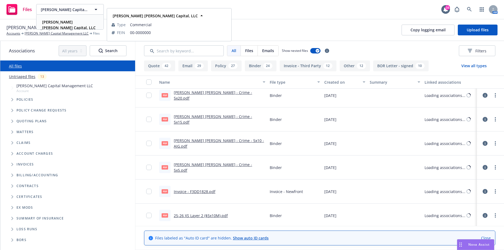
scroll to position [264, 0]
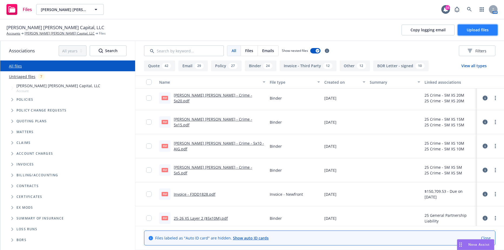
click at [479, 30] on span "Upload files" at bounding box center [478, 29] width 22 height 5
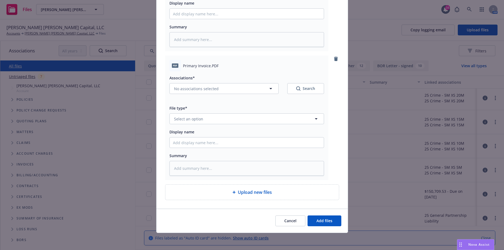
scroll to position [378, 0]
click at [210, 91] on span "No associations selected" at bounding box center [196, 89] width 45 height 6
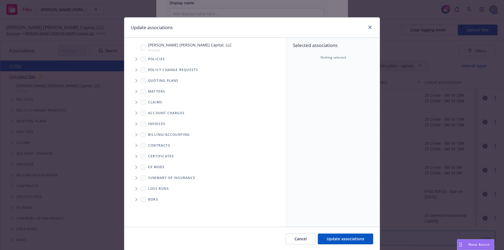
click at [132, 59] on span "Tree Example" at bounding box center [136, 59] width 9 height 9
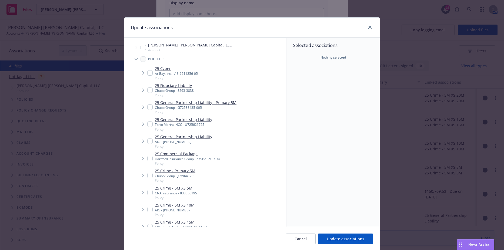
click at [132, 59] on span "Tree Example" at bounding box center [136, 59] width 9 height 9
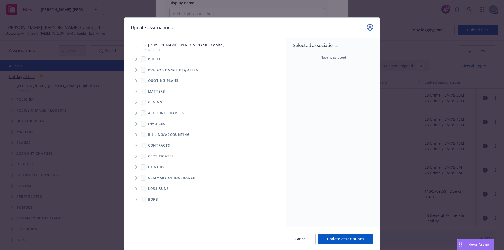
click at [367, 29] on link "close" at bounding box center [370, 27] width 6 height 6
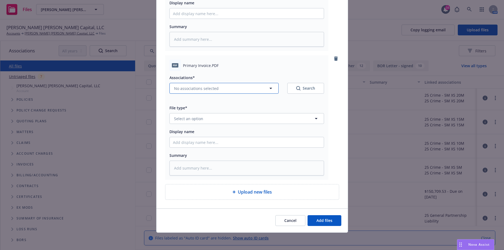
click at [255, 93] on button "No associations selected" at bounding box center [224, 88] width 109 height 11
type textarea "x"
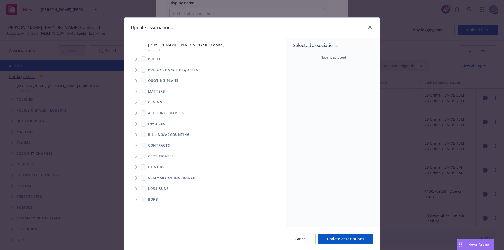
click at [135, 62] on span "Tree Example" at bounding box center [136, 59] width 9 height 9
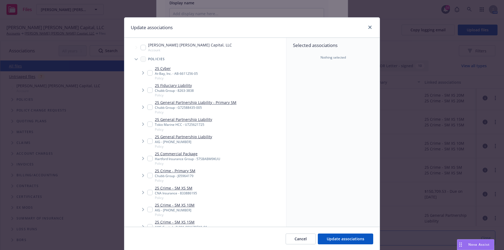
click at [147, 108] on input "Tree Example" at bounding box center [149, 107] width 5 height 5
checkbox input "true"
click at [135, 58] on span "Tree Example" at bounding box center [136, 59] width 9 height 9
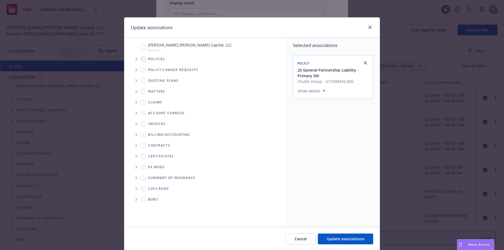
click at [352, 232] on div "Cancel Update associations" at bounding box center [252, 239] width 256 height 24
click at [352, 236] on button "Update associations" at bounding box center [345, 239] width 55 height 11
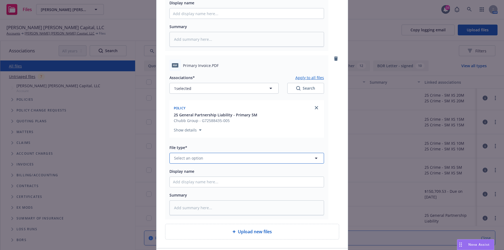
click at [233, 159] on button "Select an option" at bounding box center [247, 158] width 155 height 11
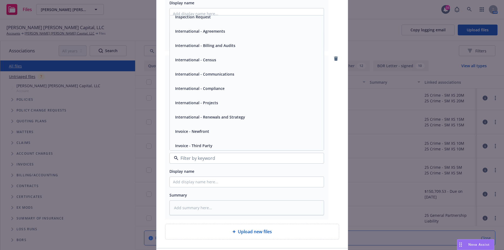
scroll to position [1136, 0]
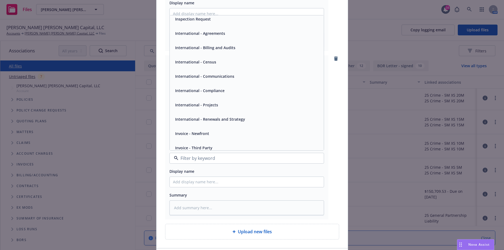
click at [222, 147] on div "Invoice - Third Party" at bounding box center [247, 148] width 148 height 8
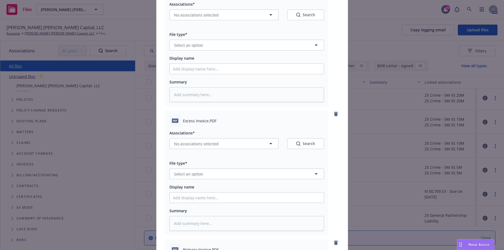
scroll to position [189, 0]
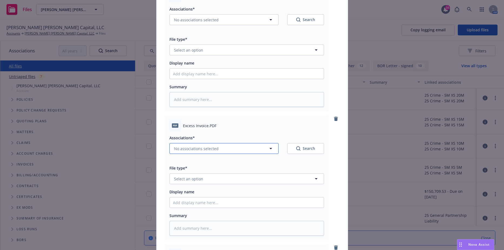
click at [236, 144] on button "No associations selected" at bounding box center [224, 148] width 109 height 11
type textarea "x"
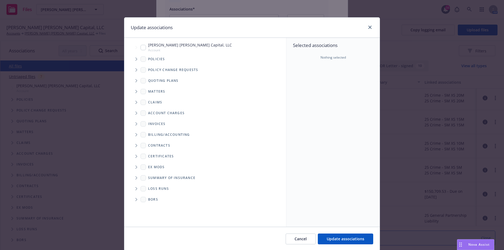
click at [134, 61] on span "Tree Example" at bounding box center [136, 59] width 9 height 9
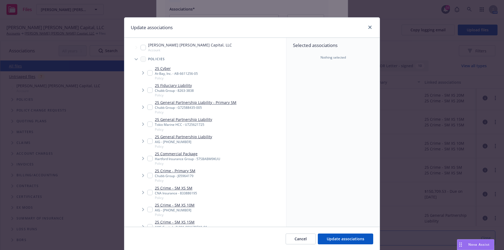
scroll to position [27, 0]
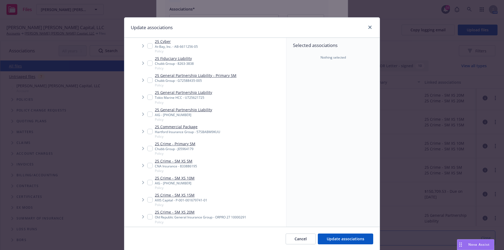
click at [149, 164] on input "Tree Example" at bounding box center [149, 165] width 5 height 5
checkbox input "true"
click at [342, 241] on span "Update associations" at bounding box center [346, 239] width 38 height 5
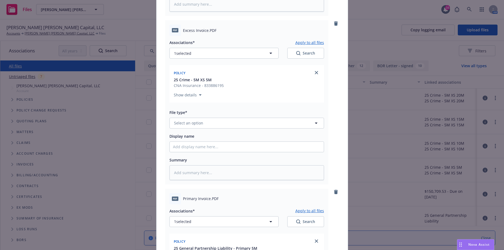
scroll to position [297, 0]
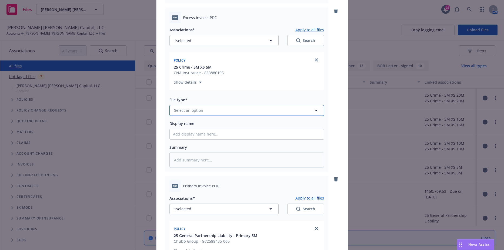
click at [183, 114] on button "Select an option" at bounding box center [247, 110] width 155 height 11
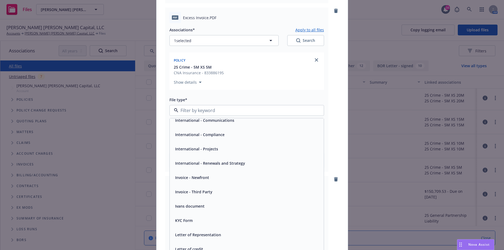
scroll to position [1217, 0]
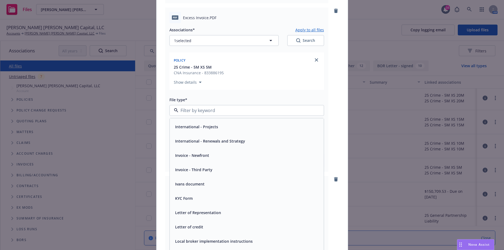
click at [200, 173] on span "Invoice - Third Party" at bounding box center [193, 170] width 37 height 6
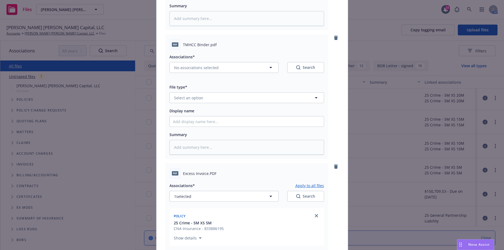
scroll to position [108, 0]
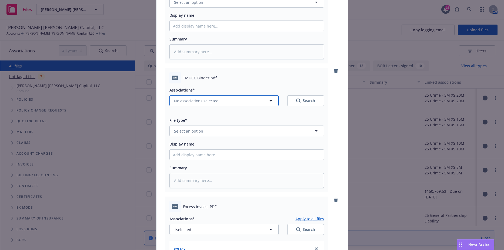
click at [195, 99] on span "No associations selected" at bounding box center [196, 101] width 45 height 6
type textarea "x"
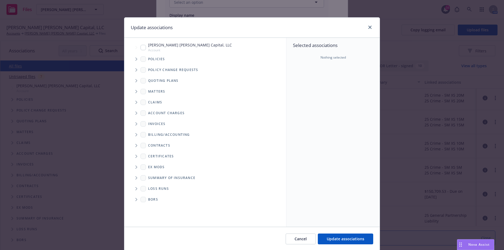
click at [132, 58] on span "Tree Example" at bounding box center [136, 59] width 9 height 9
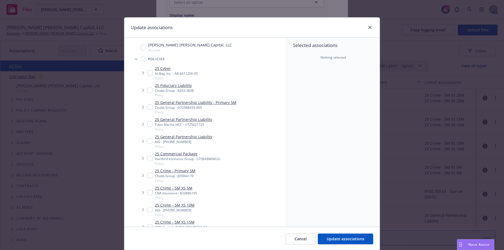
click at [147, 126] on input "Tree Example" at bounding box center [149, 124] width 5 height 5
checkbox input "true"
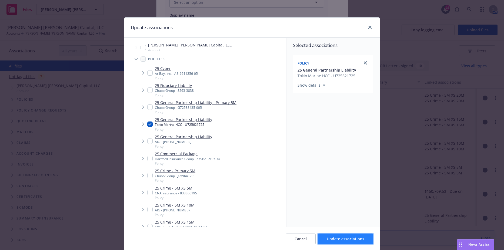
click at [361, 244] on button "Update associations" at bounding box center [345, 239] width 55 height 11
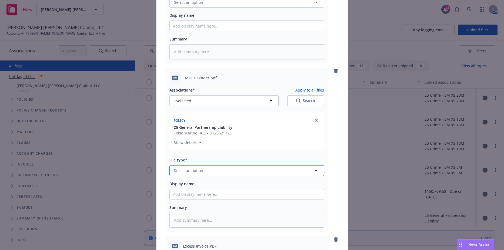
click at [217, 175] on button "Select an option" at bounding box center [247, 170] width 155 height 11
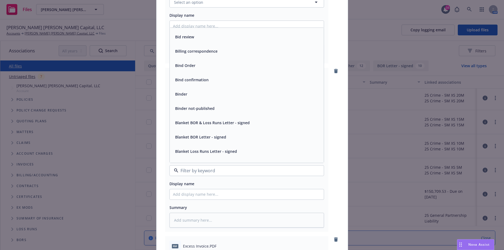
scroll to position [297, 0]
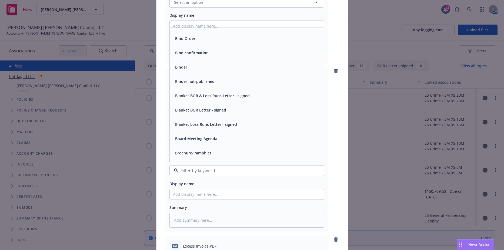
click at [188, 69] on div "Binder" at bounding box center [247, 67] width 148 height 8
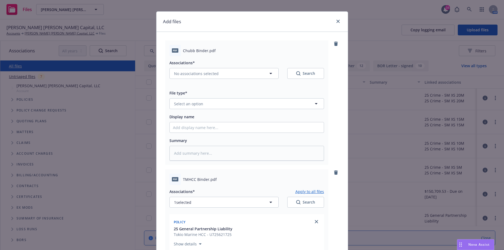
scroll to position [0, 0]
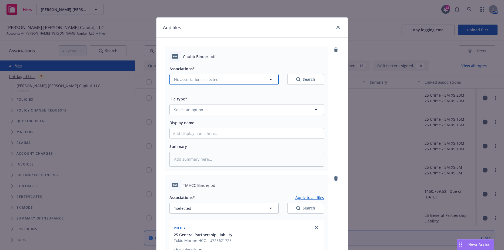
click at [203, 80] on span "No associations selected" at bounding box center [196, 80] width 45 height 6
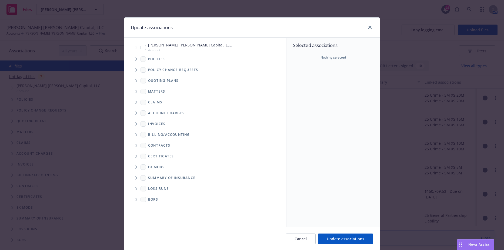
click at [135, 59] on icon "Tree Example" at bounding box center [136, 59] width 2 height 3
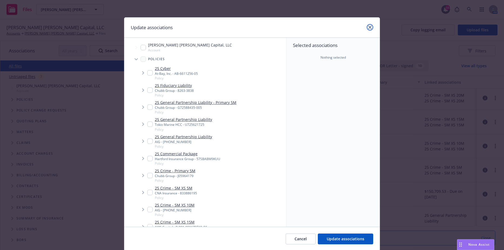
click at [367, 27] on link "close" at bounding box center [370, 27] width 6 height 6
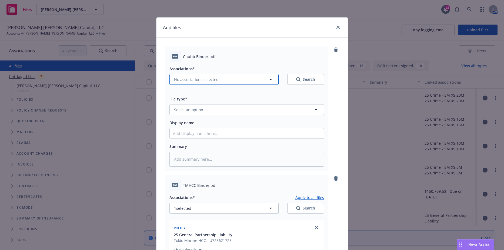
click at [215, 84] on button "No associations selected" at bounding box center [224, 79] width 109 height 11
type textarea "x"
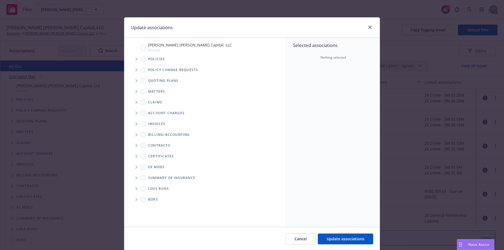
click at [135, 60] on icon "Tree Example" at bounding box center [136, 59] width 2 height 3
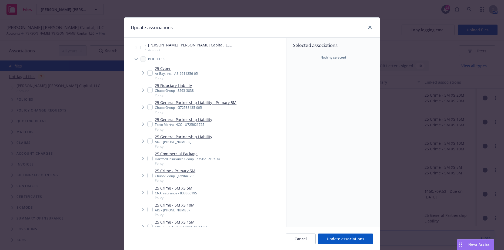
click at [151, 107] on input "Tree Example" at bounding box center [149, 107] width 5 height 5
checkbox input "true"
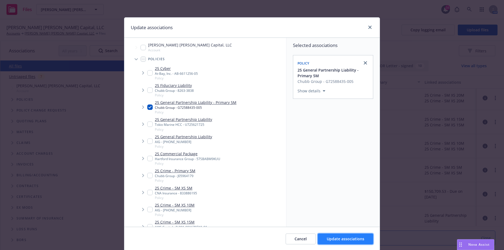
click at [351, 240] on span "Update associations" at bounding box center [346, 239] width 38 height 5
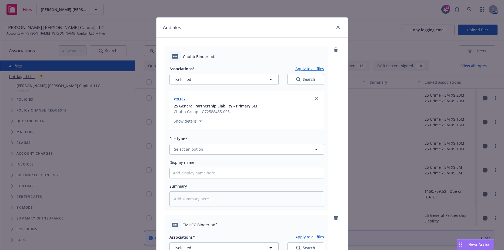
click at [188, 143] on div "File type* Select an option" at bounding box center [247, 144] width 155 height 19
click at [190, 149] on span "Select an option" at bounding box center [188, 150] width 29 height 6
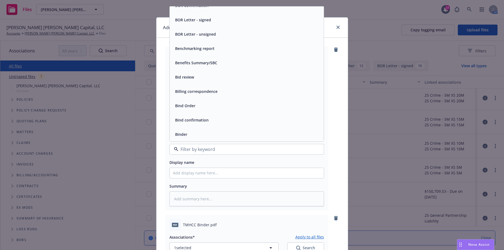
scroll to position [216, 0]
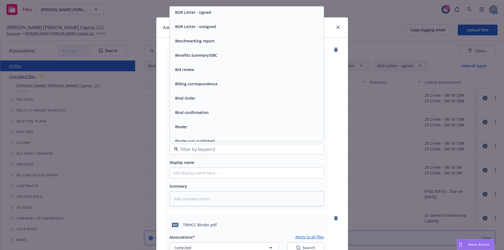
click at [183, 127] on span "Binder" at bounding box center [181, 127] width 12 height 6
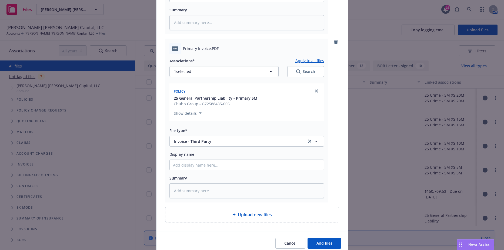
scroll to position [536, 0]
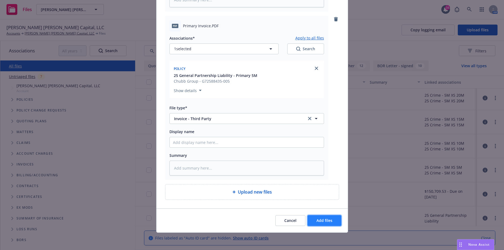
click at [317, 221] on span "Add files" at bounding box center [325, 220] width 16 height 5
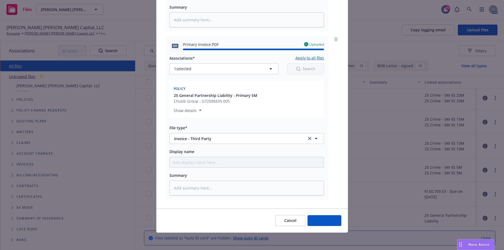
type textarea "x"
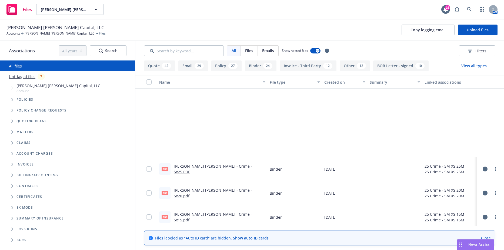
scroll to position [361, 0]
